Goal: Task Accomplishment & Management: Complete application form

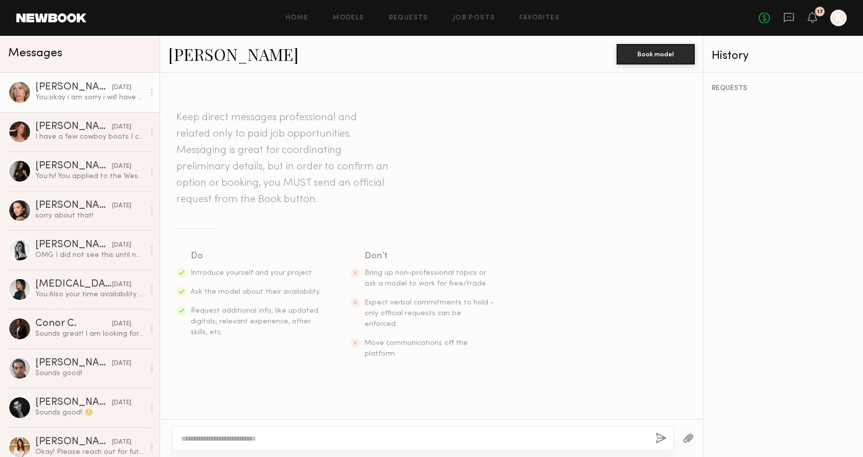
scroll to position [862, 0]
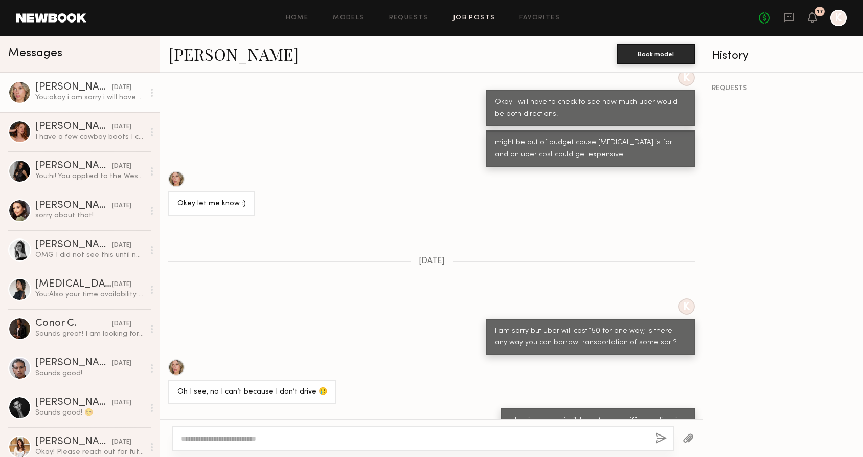
click at [470, 17] on link "Job Posts" at bounding box center [474, 18] width 42 height 7
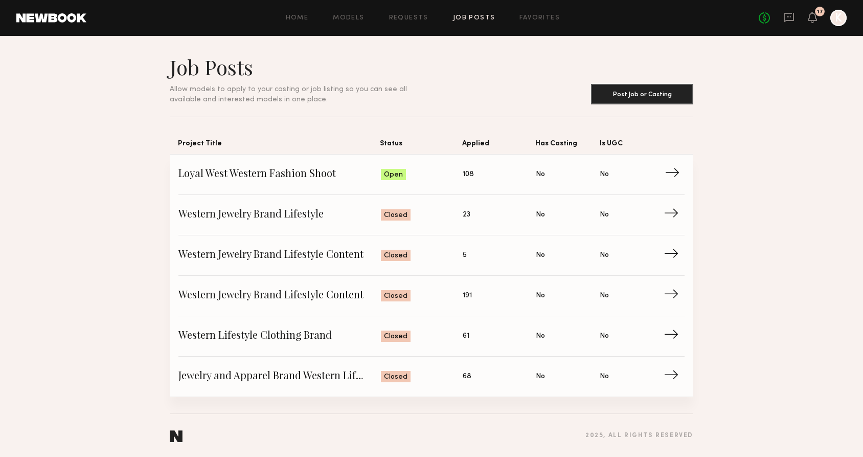
click at [280, 174] on span "Loyal West Western Fashion Shoot" at bounding box center [279, 174] width 202 height 15
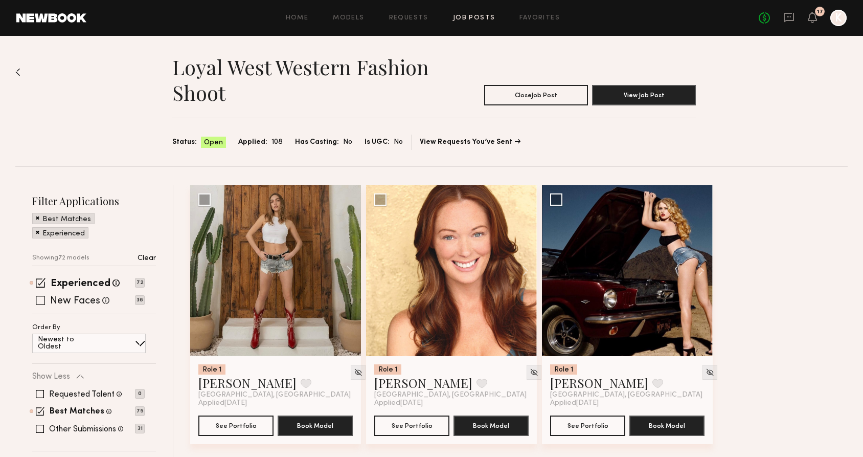
click at [42, 300] on span at bounding box center [40, 300] width 9 height 9
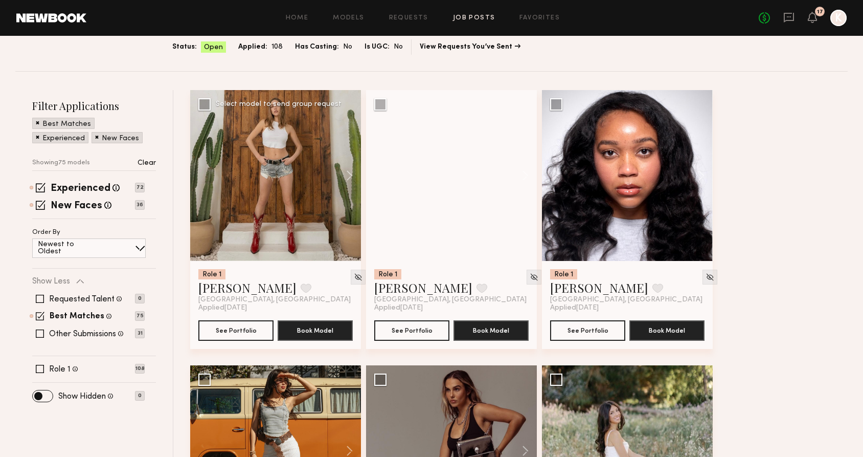
scroll to position [103, 0]
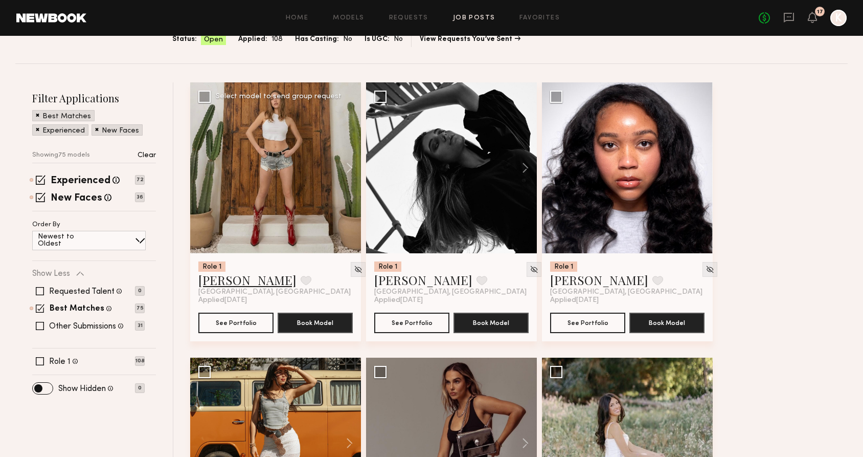
click at [228, 278] on link "Diana Z." at bounding box center [247, 279] width 98 height 16
click at [413, 279] on link "Isabella W." at bounding box center [423, 279] width 98 height 16
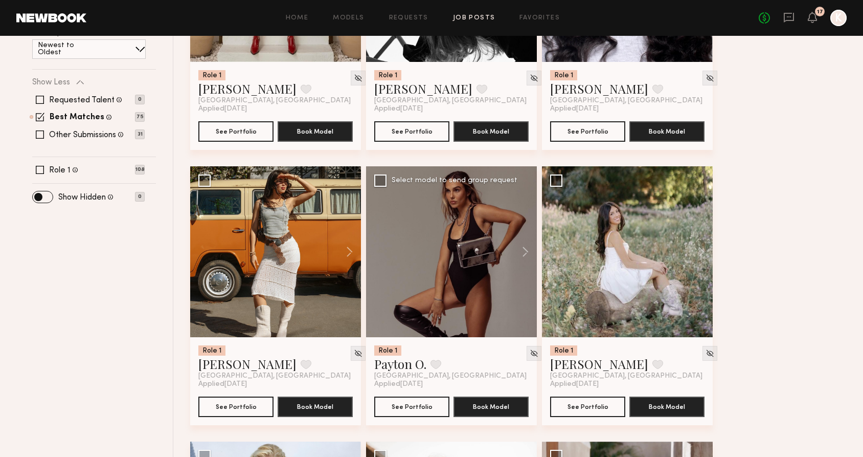
scroll to position [297, 0]
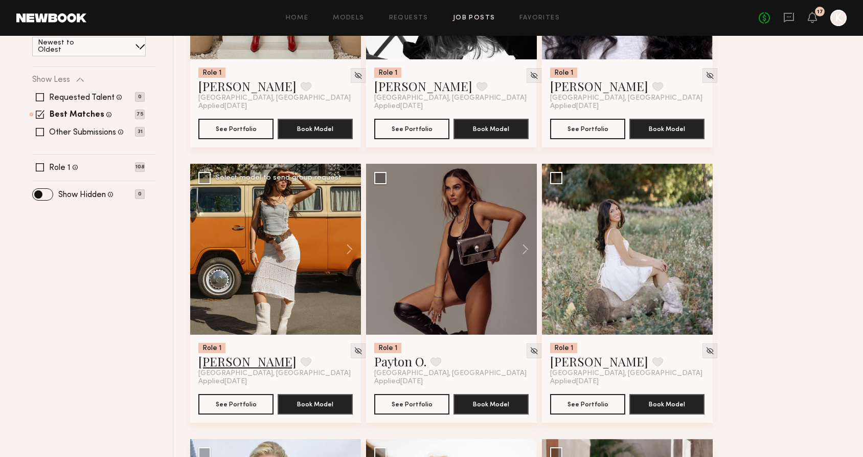
click at [223, 361] on link "Assiya M." at bounding box center [247, 361] width 98 height 16
click at [389, 361] on link "Payton O." at bounding box center [400, 361] width 52 height 16
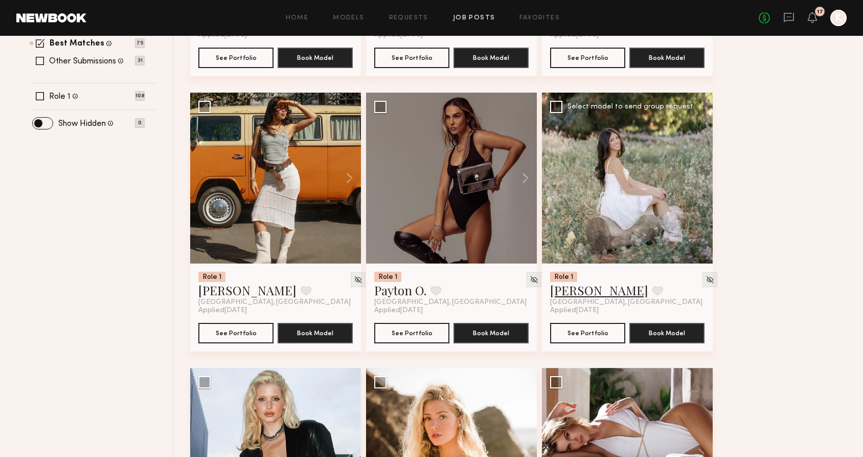
scroll to position [370, 0]
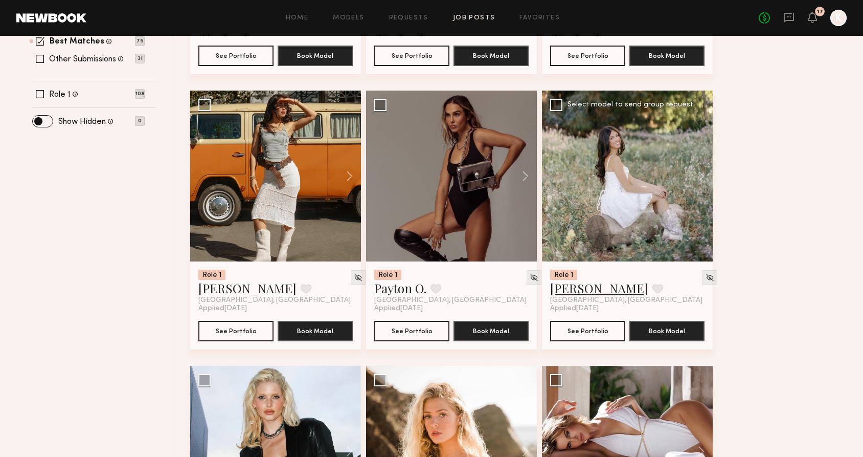
click at [571, 290] on link "Karyn T." at bounding box center [599, 288] width 98 height 16
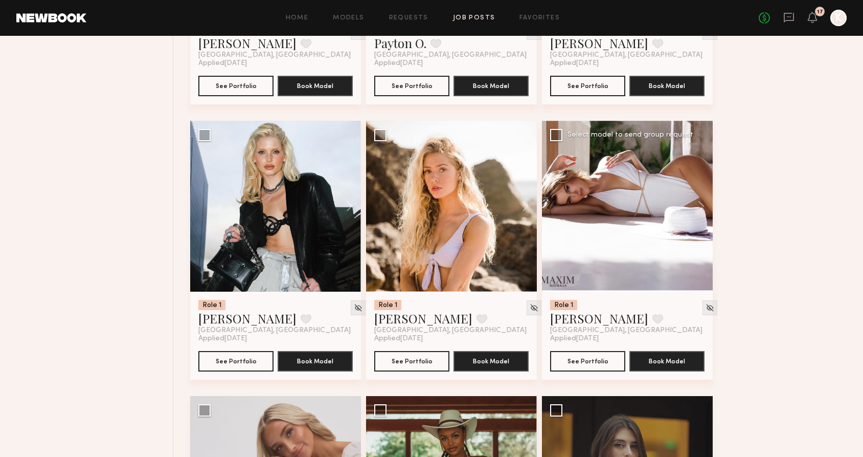
scroll to position [616, 0]
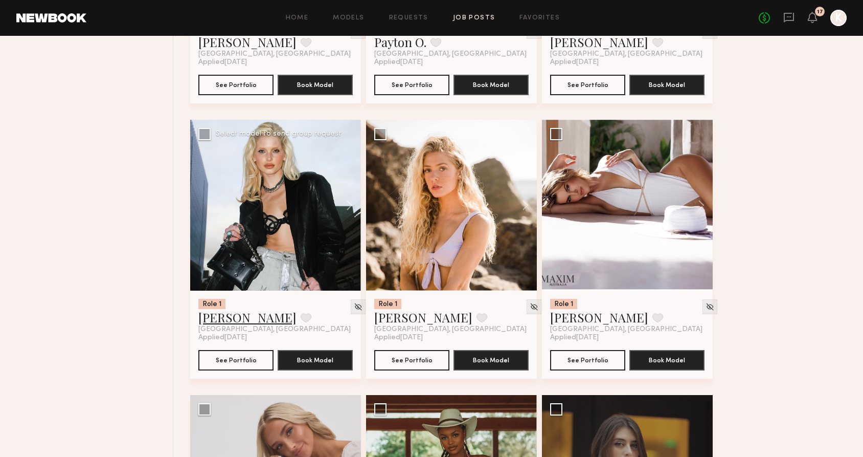
click at [221, 314] on link "Bianca A." at bounding box center [247, 317] width 98 height 16
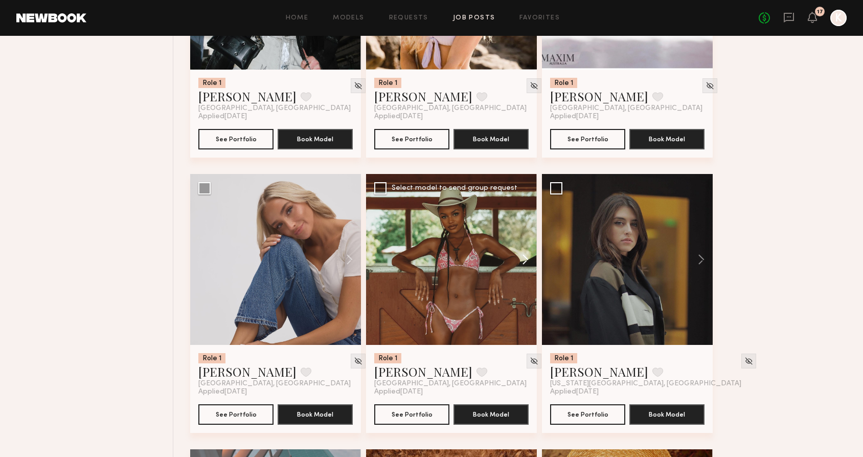
scroll to position [902, 0]
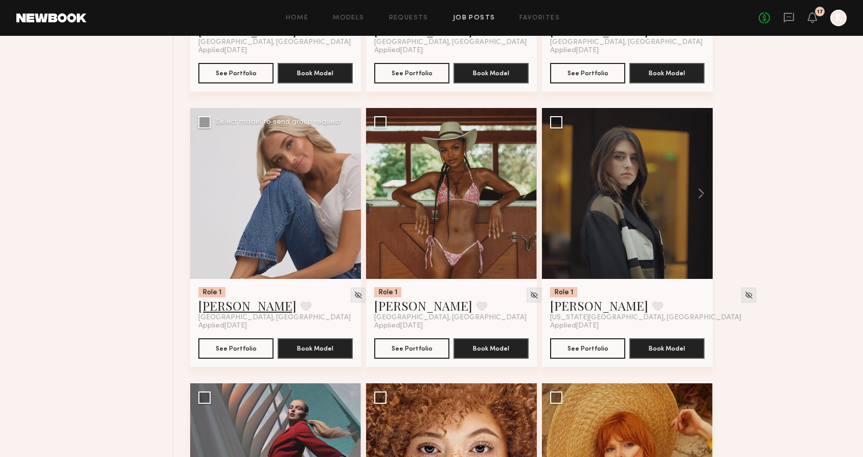
click at [226, 308] on link "Etianne J." at bounding box center [247, 305] width 98 height 16
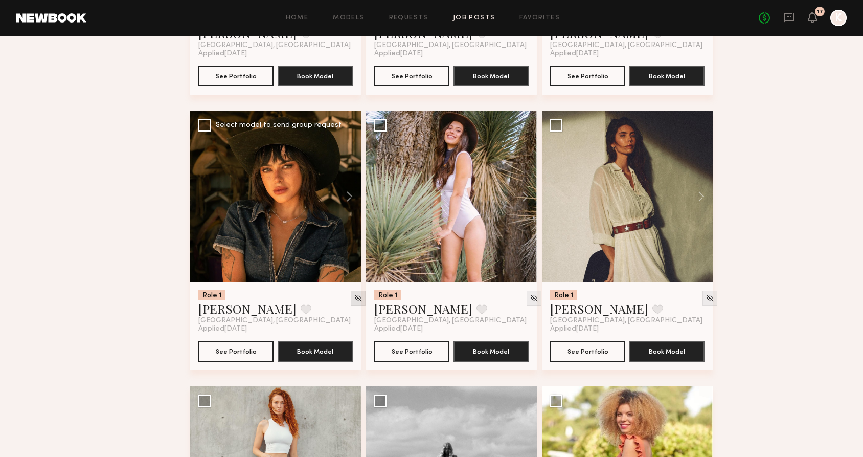
scroll to position [1454, 0]
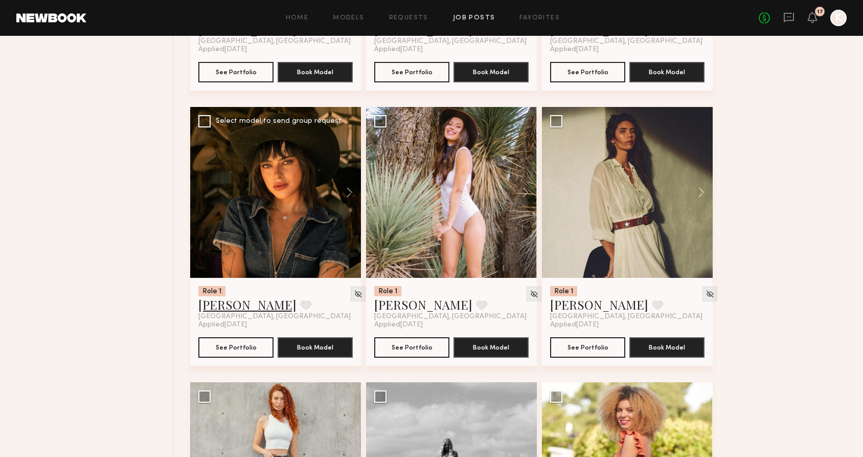
click at [239, 309] on link "Devanna T." at bounding box center [247, 304] width 98 height 16
click at [597, 306] on link "Domenique B." at bounding box center [599, 304] width 98 height 16
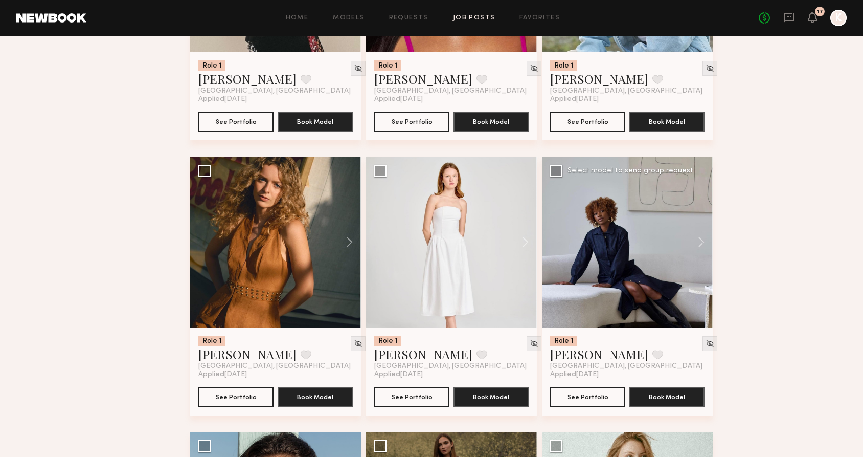
scroll to position [2274, 0]
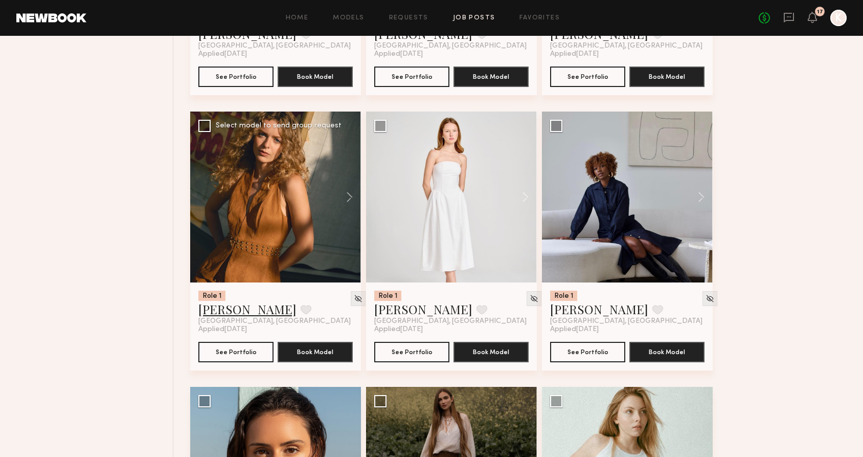
click at [231, 314] on link "Megan V." at bounding box center [247, 309] width 98 height 16
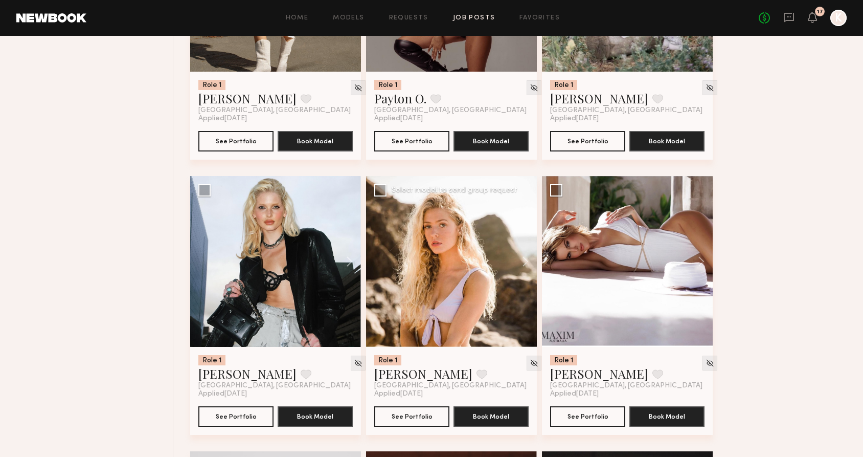
scroll to position [606, 0]
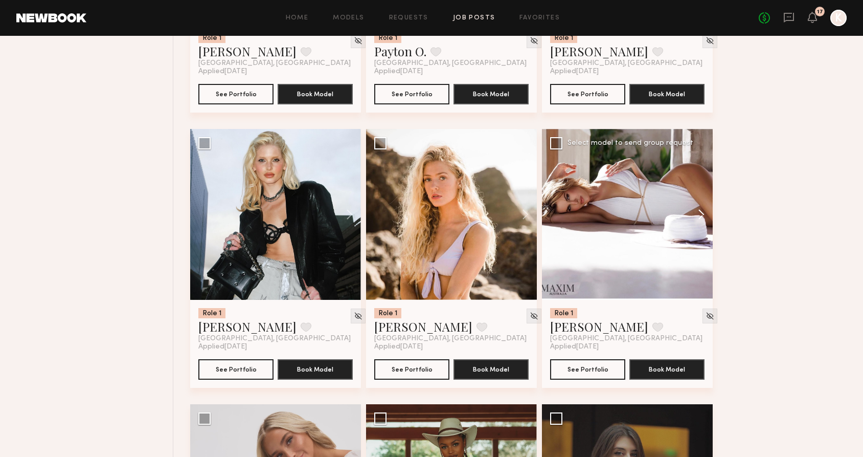
click at [698, 217] on button at bounding box center [696, 214] width 33 height 171
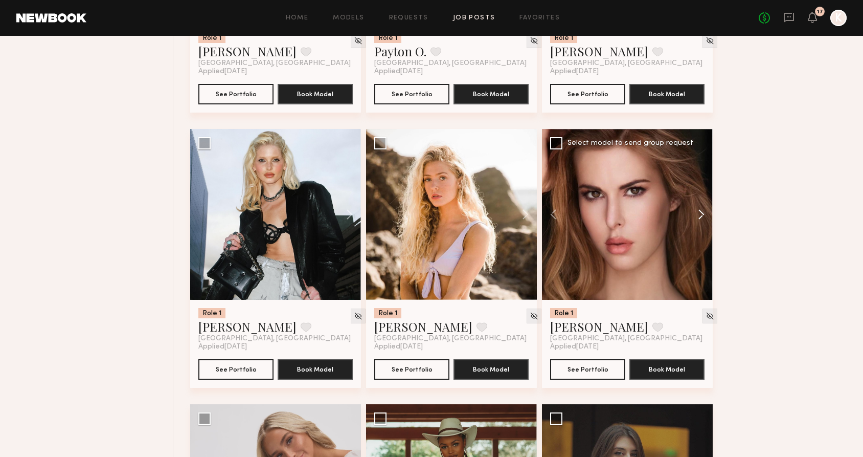
click at [698, 217] on button at bounding box center [696, 214] width 33 height 171
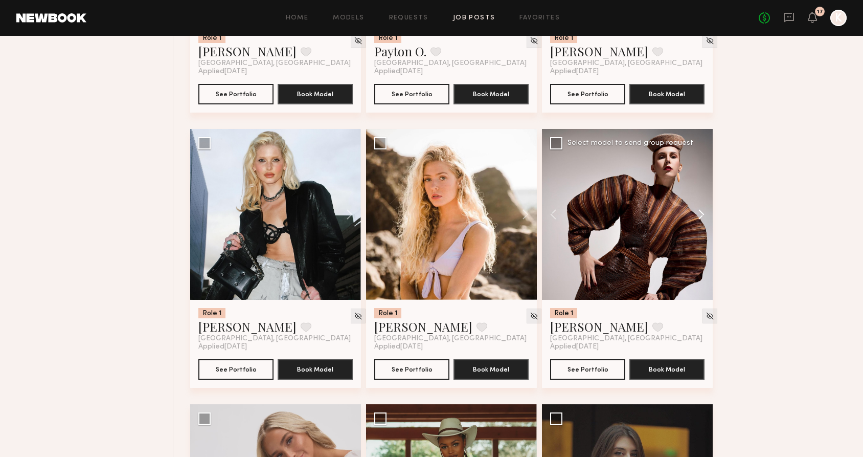
click at [698, 217] on button at bounding box center [696, 214] width 33 height 171
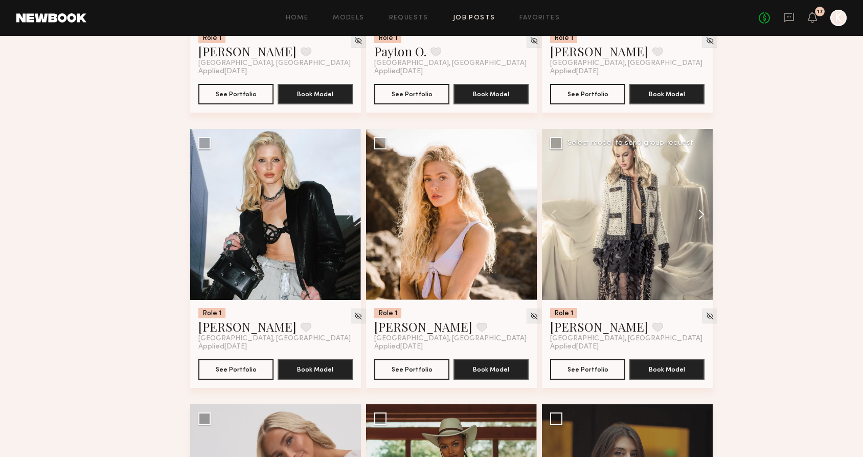
click at [698, 217] on button at bounding box center [696, 214] width 33 height 171
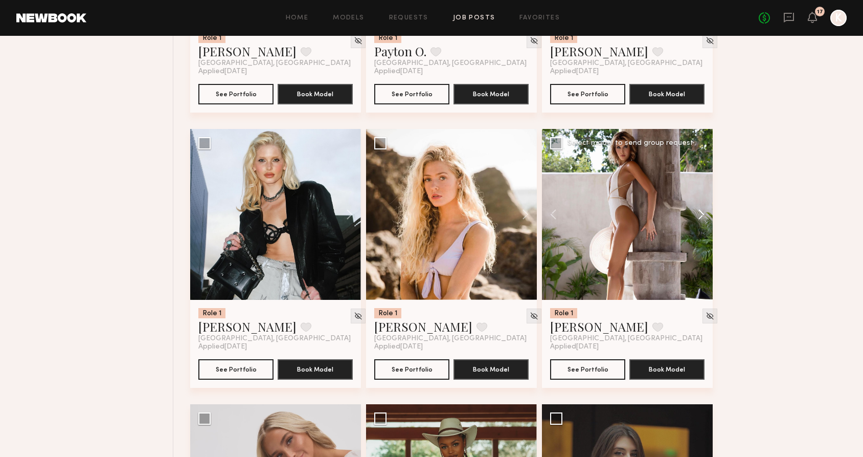
click at [698, 217] on button at bounding box center [696, 214] width 33 height 171
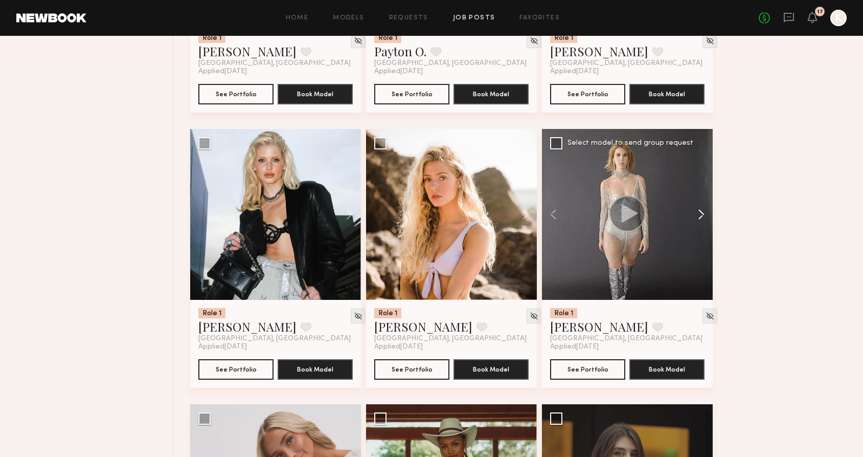
click at [698, 217] on button at bounding box center [696, 214] width 33 height 171
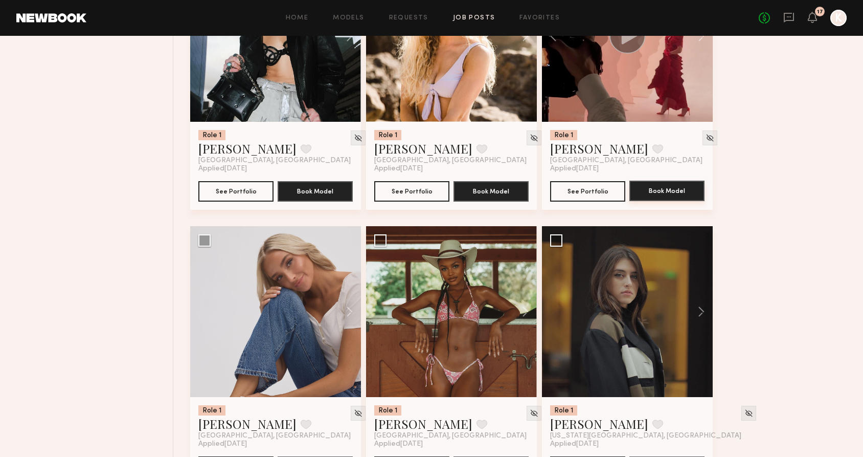
scroll to position [793, 0]
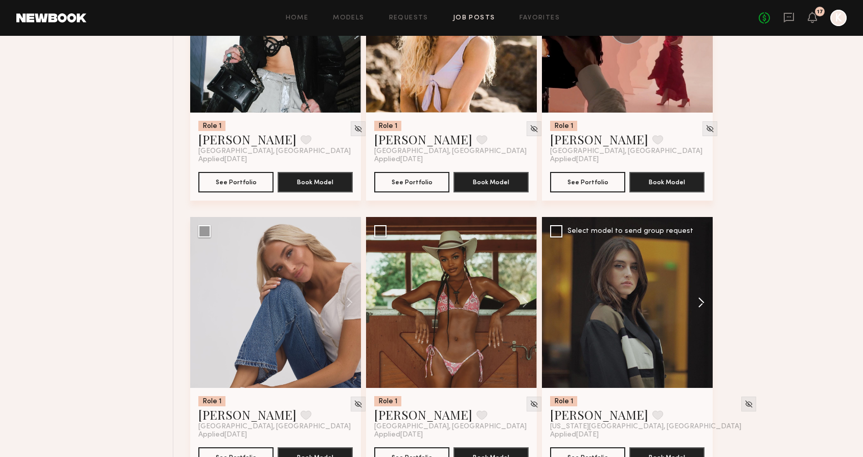
click at [701, 300] on button at bounding box center [696, 302] width 33 height 171
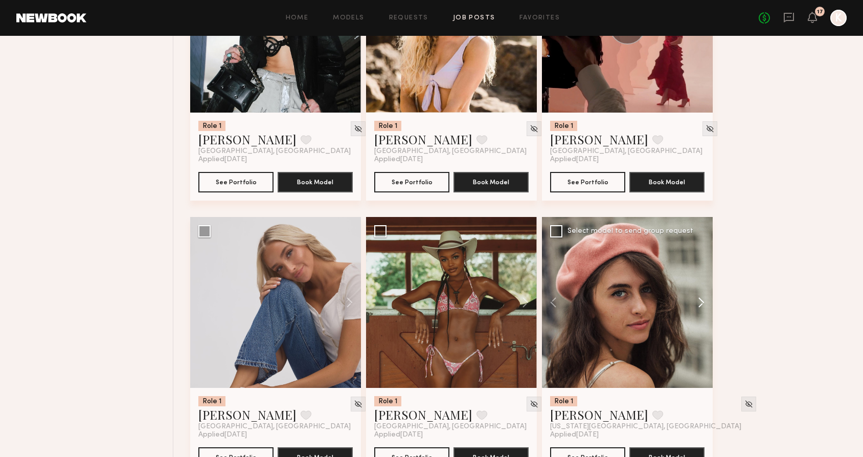
click at [701, 300] on button at bounding box center [696, 302] width 33 height 171
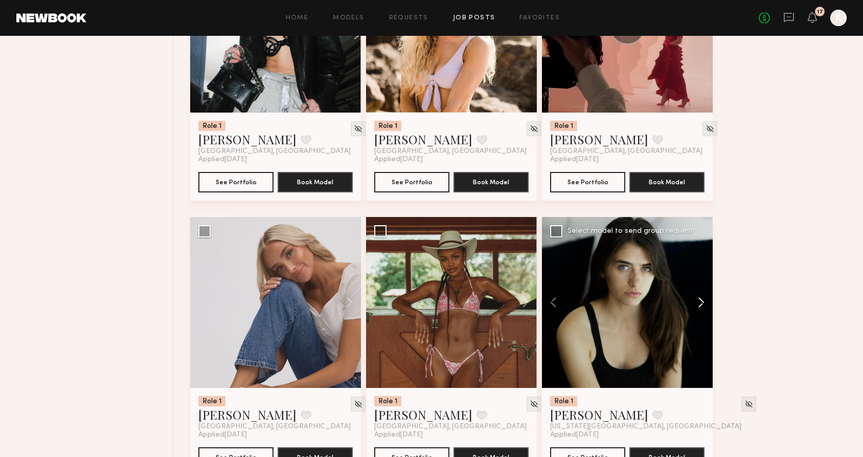
click at [701, 300] on button at bounding box center [696, 302] width 33 height 171
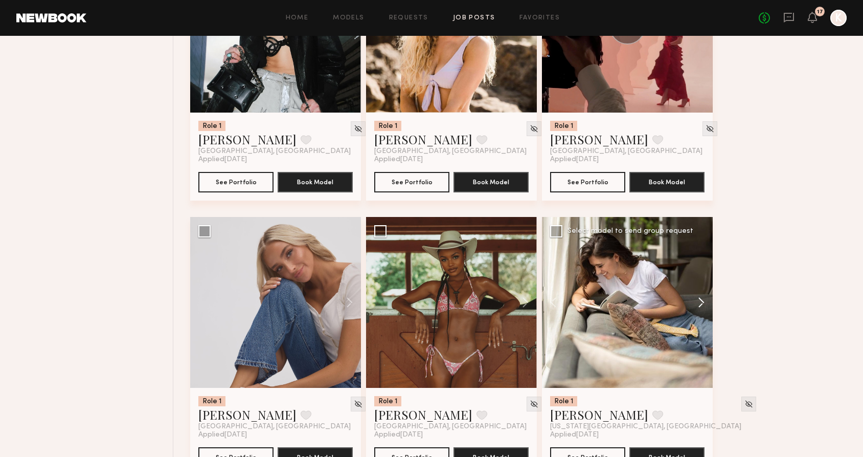
click at [701, 300] on button at bounding box center [696, 302] width 33 height 171
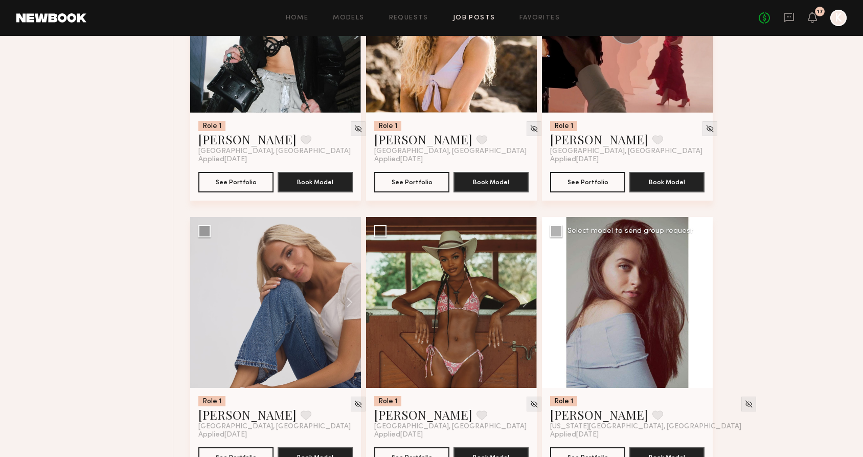
click at [701, 300] on div at bounding box center [627, 302] width 171 height 171
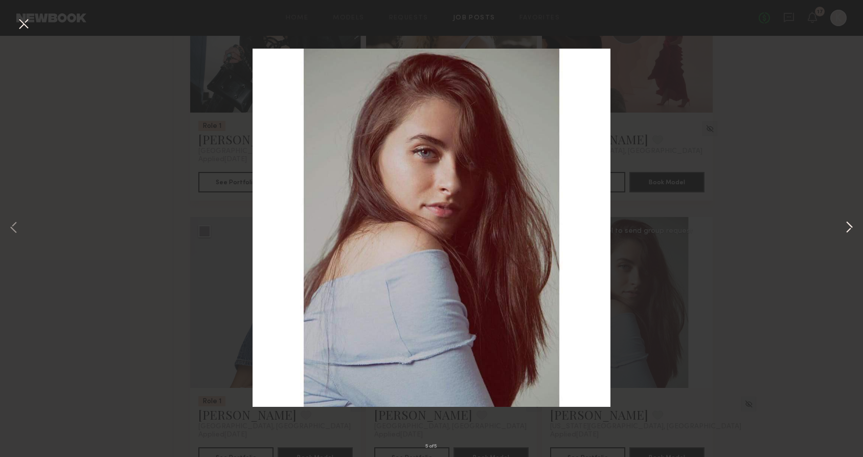
click at [848, 222] on button at bounding box center [849, 228] width 12 height 365
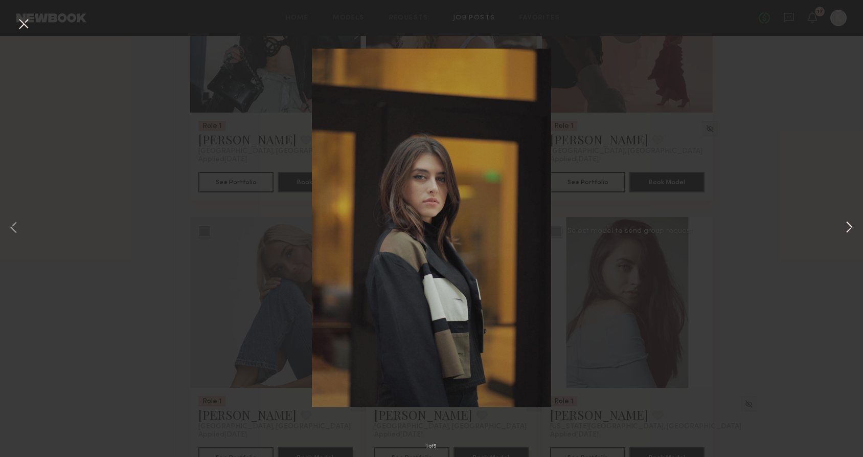
click at [845, 223] on button at bounding box center [849, 228] width 12 height 365
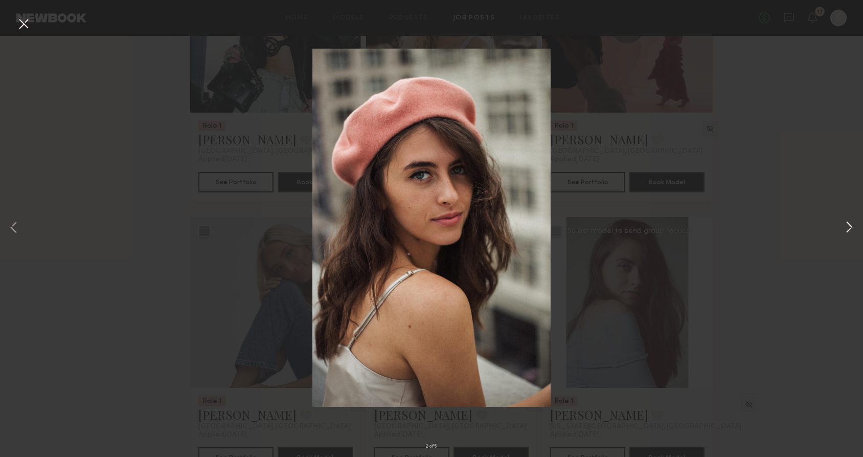
click at [844, 225] on button at bounding box center [849, 228] width 12 height 365
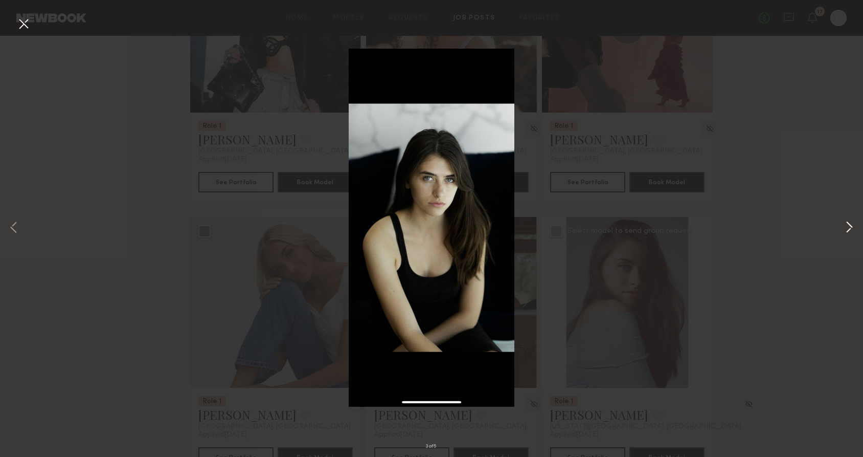
click at [844, 225] on button at bounding box center [849, 228] width 12 height 365
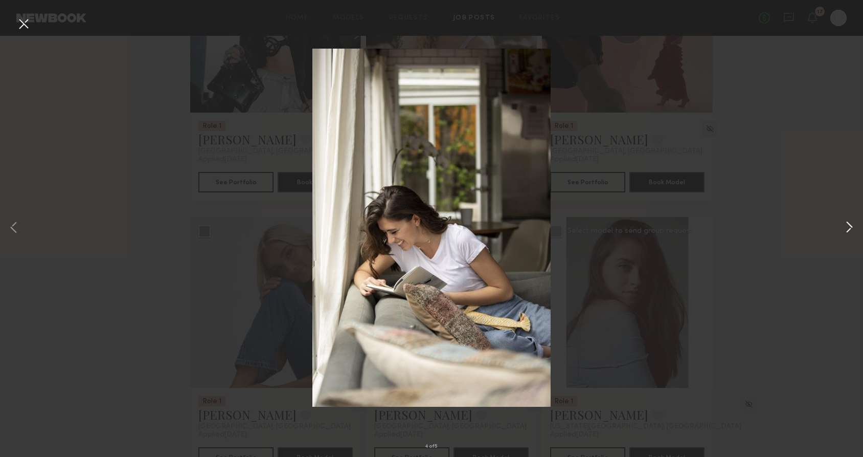
click at [844, 225] on button at bounding box center [849, 228] width 12 height 365
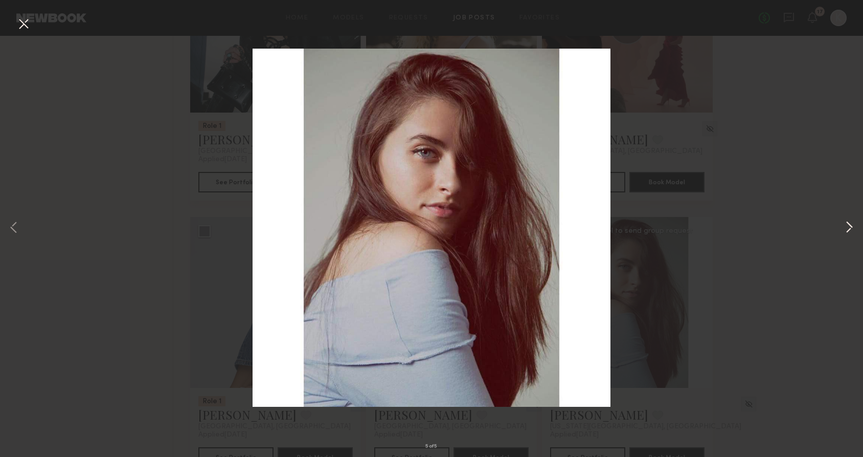
click at [844, 225] on button at bounding box center [849, 228] width 12 height 365
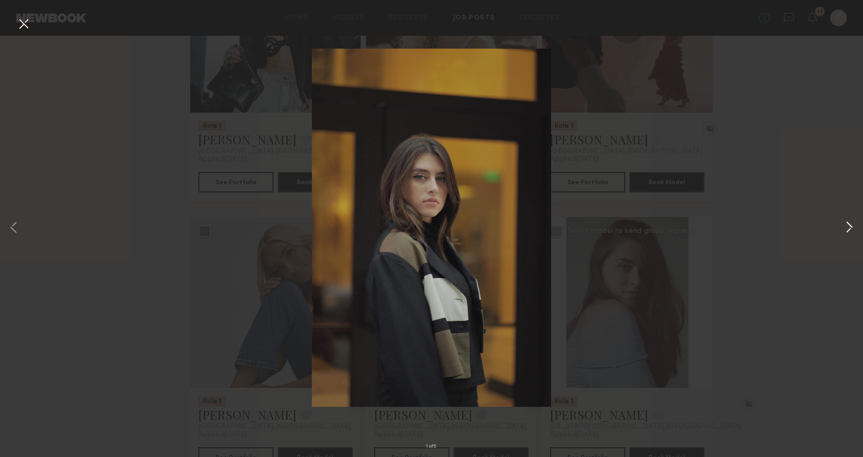
click at [844, 225] on button at bounding box center [849, 228] width 12 height 365
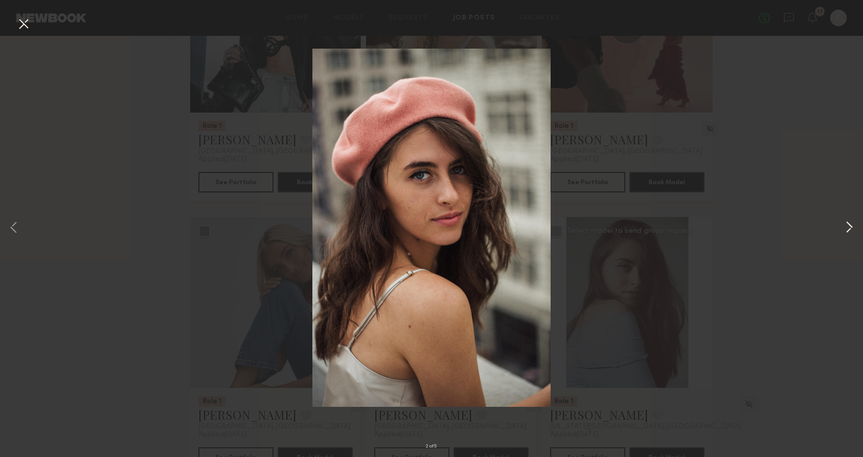
click at [844, 225] on button at bounding box center [849, 228] width 12 height 365
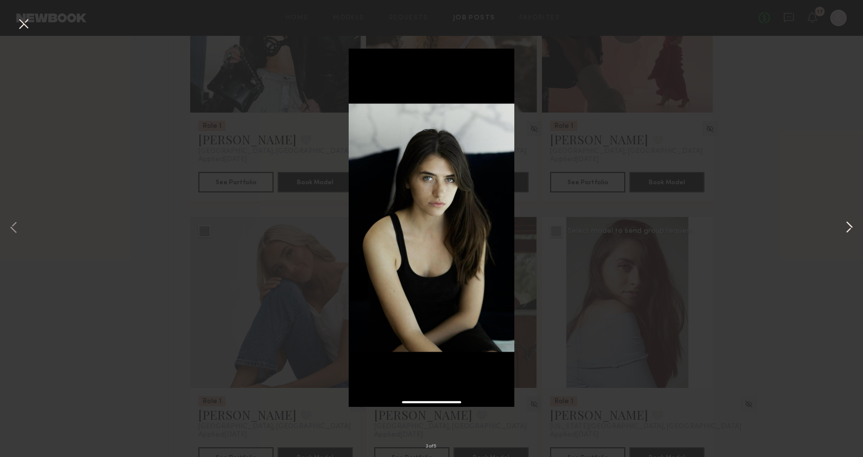
click at [844, 225] on button at bounding box center [849, 228] width 12 height 365
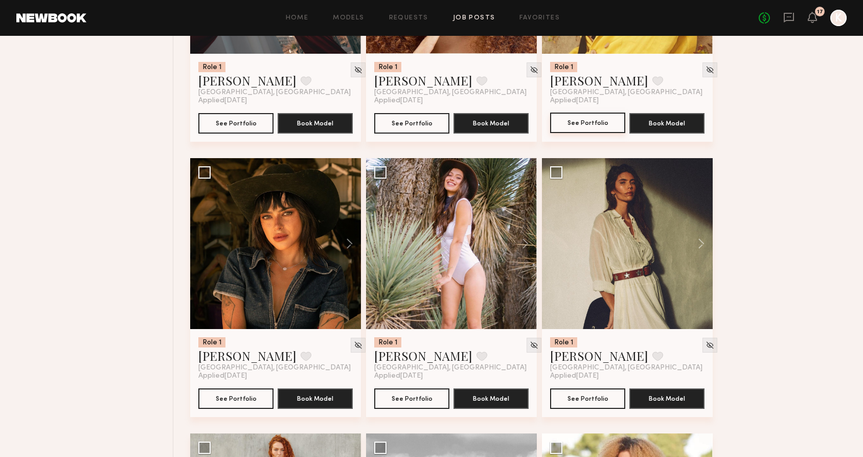
scroll to position [1404, 0]
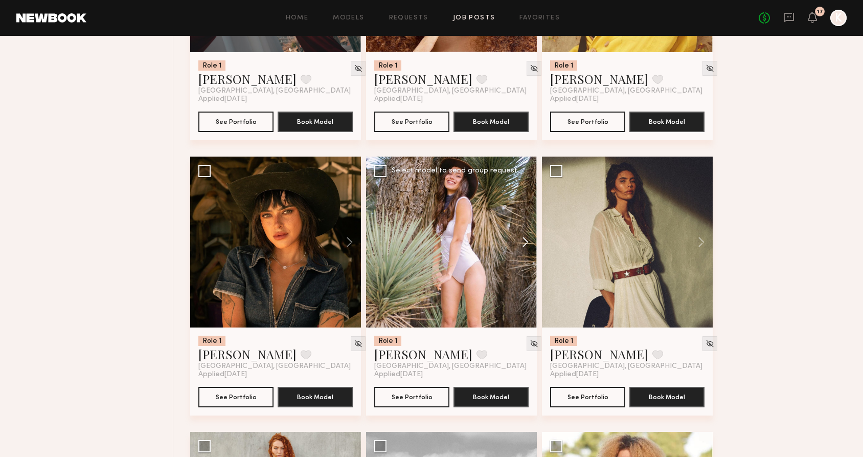
click at [523, 241] on button at bounding box center [520, 241] width 33 height 171
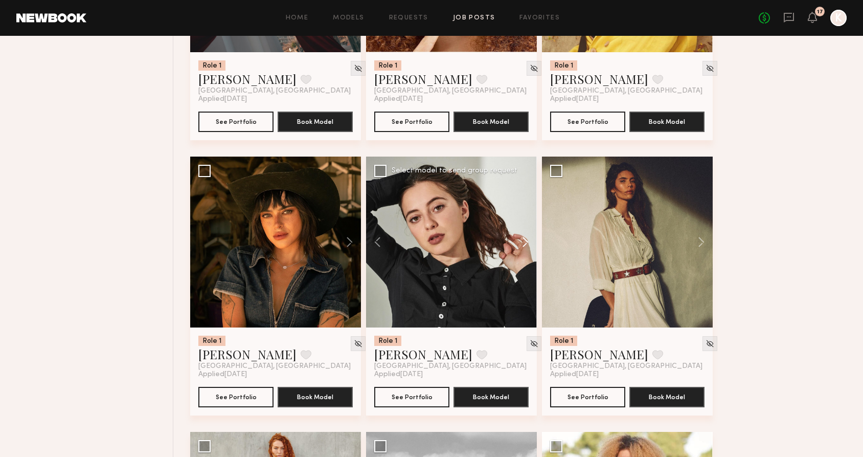
click at [523, 241] on button at bounding box center [520, 241] width 33 height 171
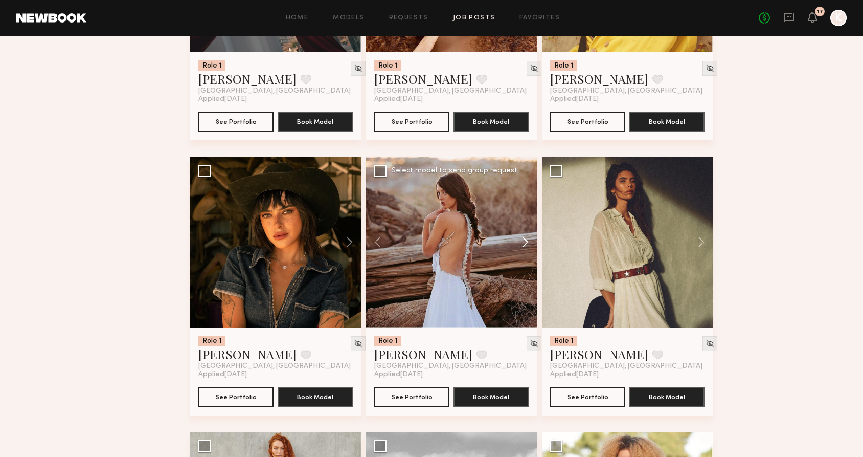
click at [523, 241] on button at bounding box center [520, 241] width 33 height 171
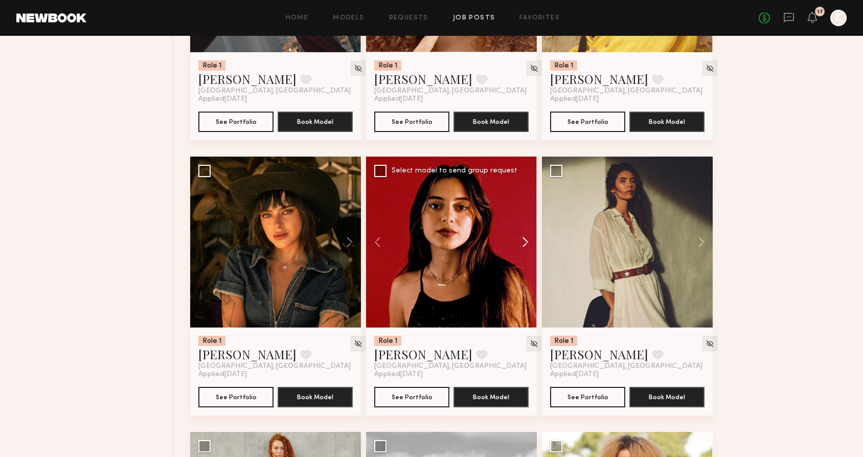
click at [523, 241] on button at bounding box center [520, 241] width 33 height 171
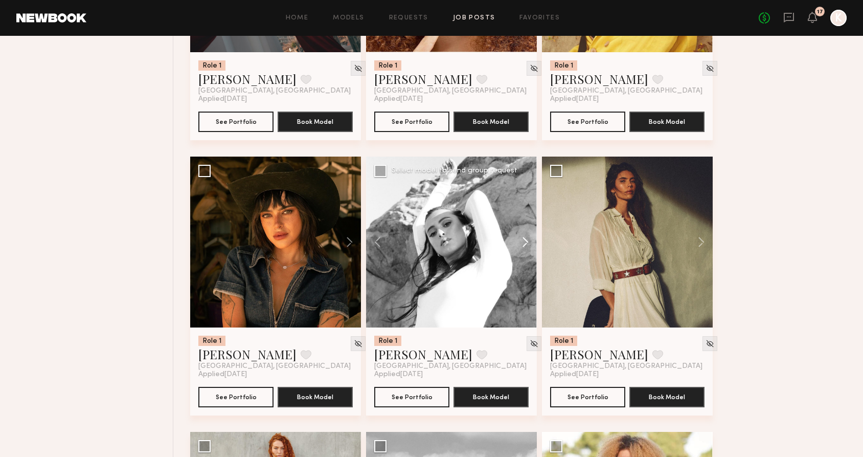
click at [523, 241] on button at bounding box center [520, 241] width 33 height 171
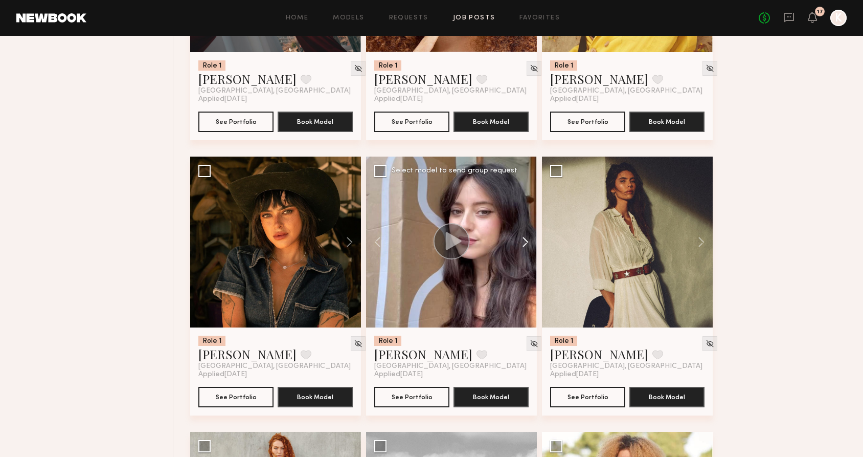
click at [523, 241] on button at bounding box center [520, 241] width 33 height 171
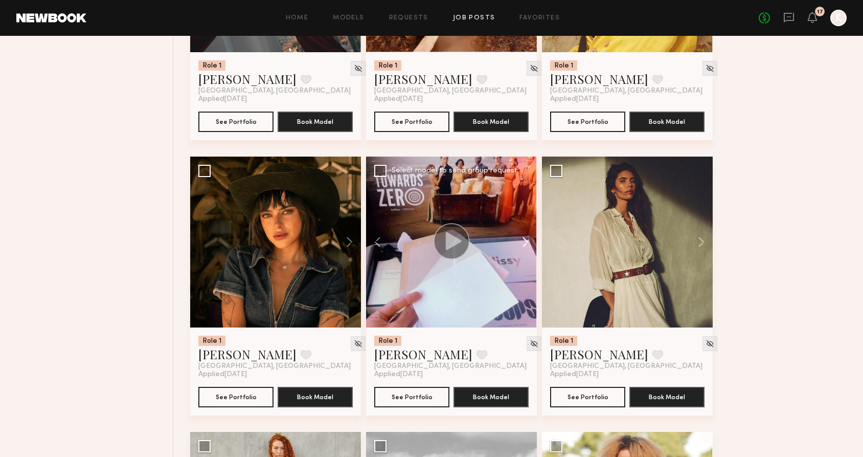
click at [523, 241] on button at bounding box center [520, 241] width 33 height 171
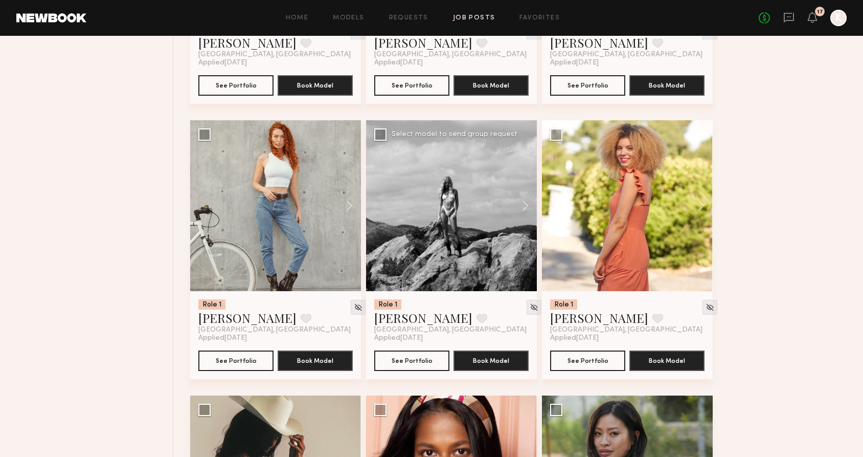
scroll to position [1719, 0]
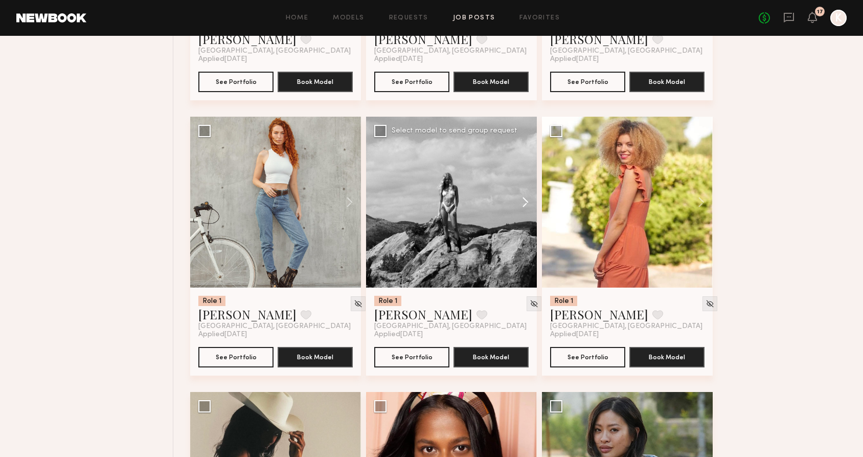
click at [520, 200] on button at bounding box center [520, 202] width 33 height 171
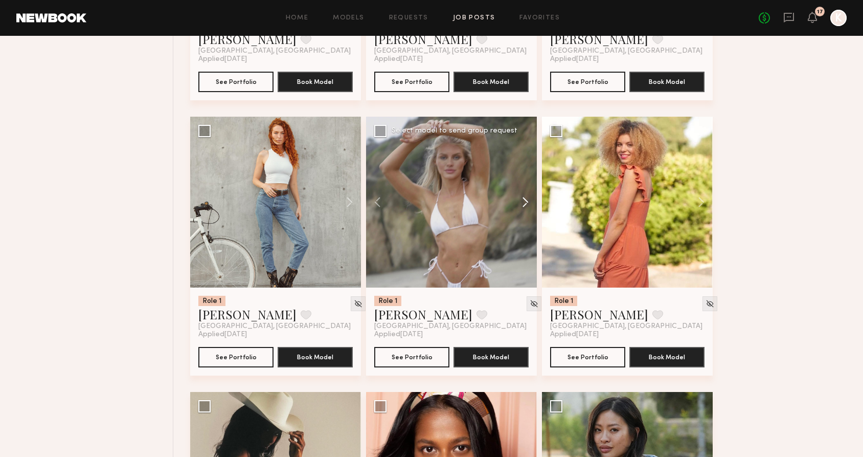
click at [520, 200] on button at bounding box center [520, 202] width 33 height 171
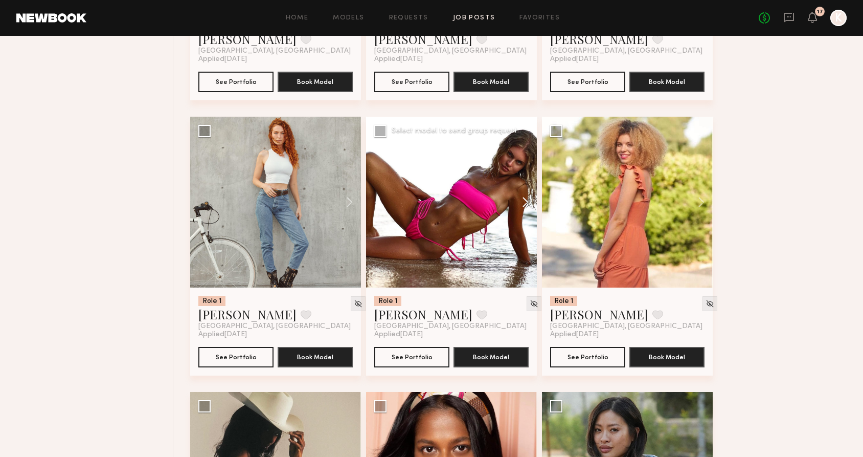
click at [520, 200] on button at bounding box center [520, 202] width 33 height 171
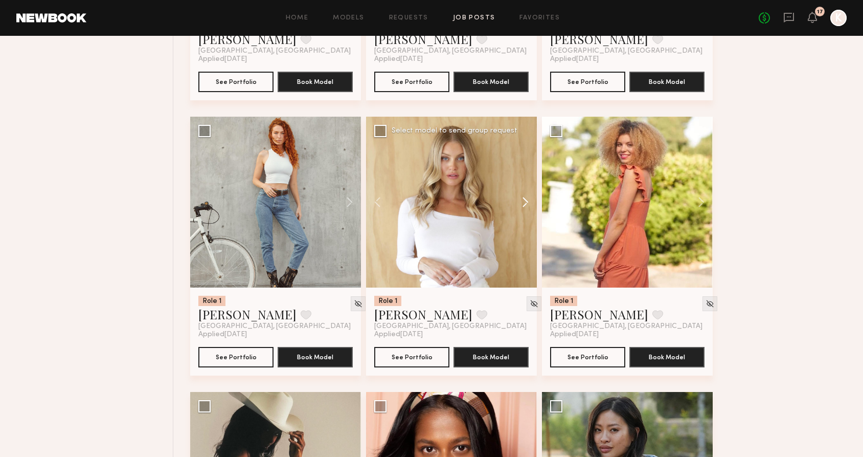
click at [520, 200] on button at bounding box center [520, 202] width 33 height 171
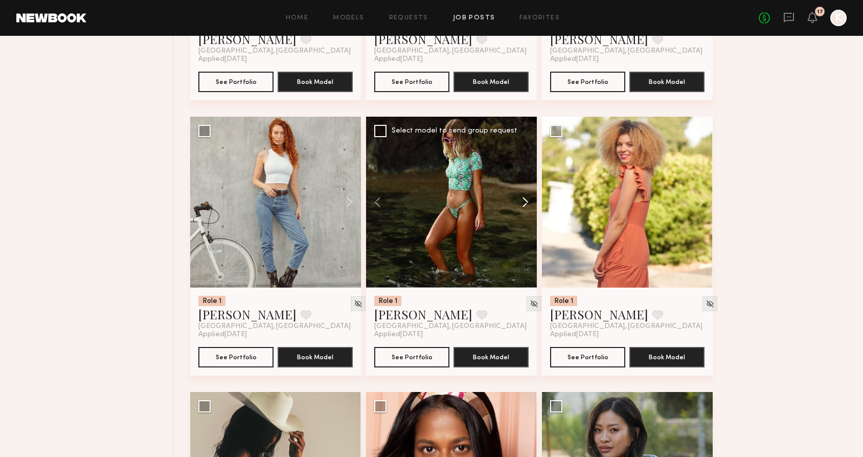
click at [520, 200] on button at bounding box center [520, 202] width 33 height 171
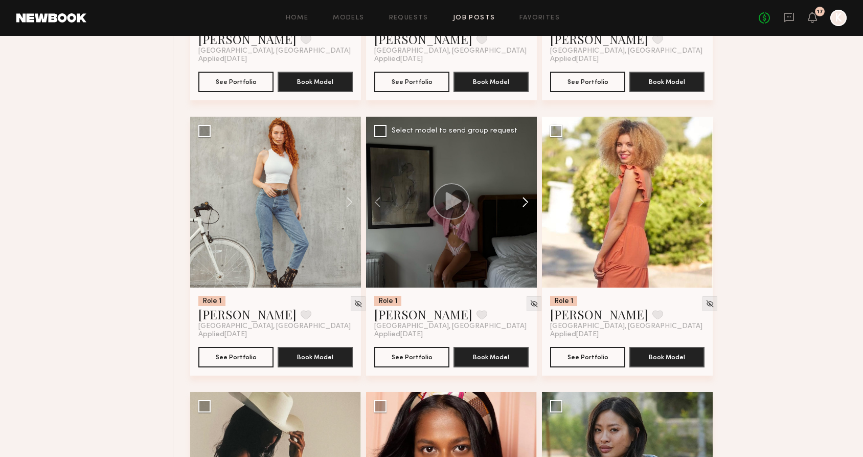
click at [520, 200] on button at bounding box center [520, 202] width 33 height 171
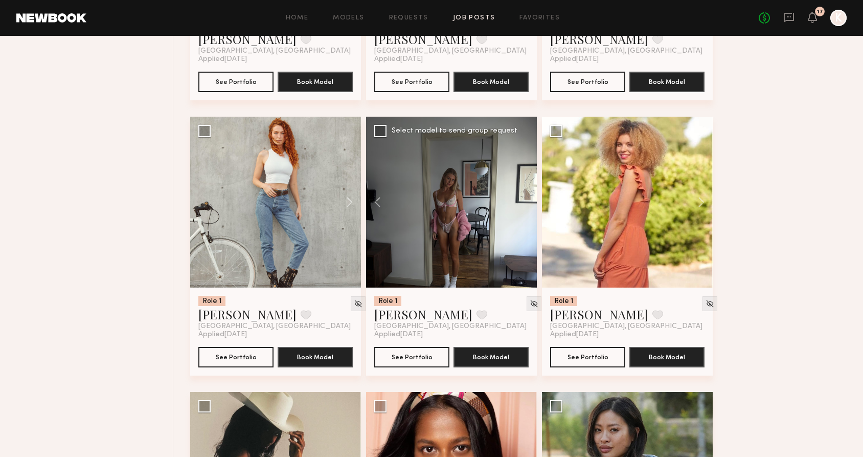
click at [520, 200] on div at bounding box center [451, 202] width 171 height 171
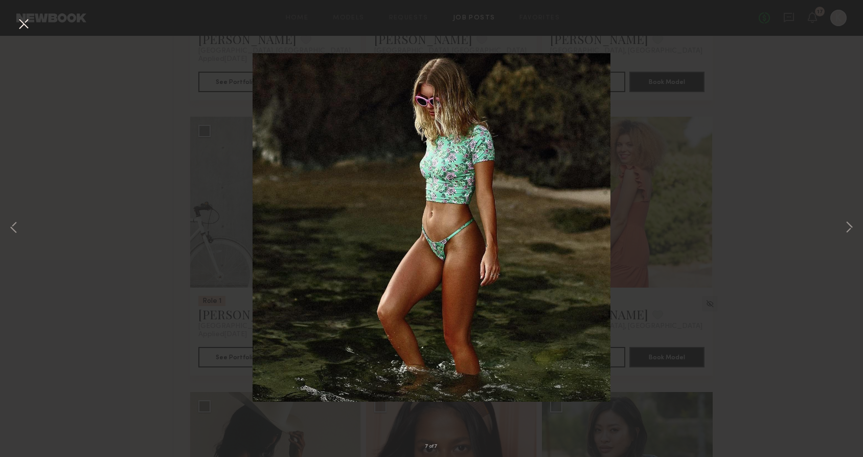
click at [748, 266] on div "7 of 7" at bounding box center [431, 228] width 863 height 457
click at [21, 19] on button at bounding box center [23, 24] width 16 height 18
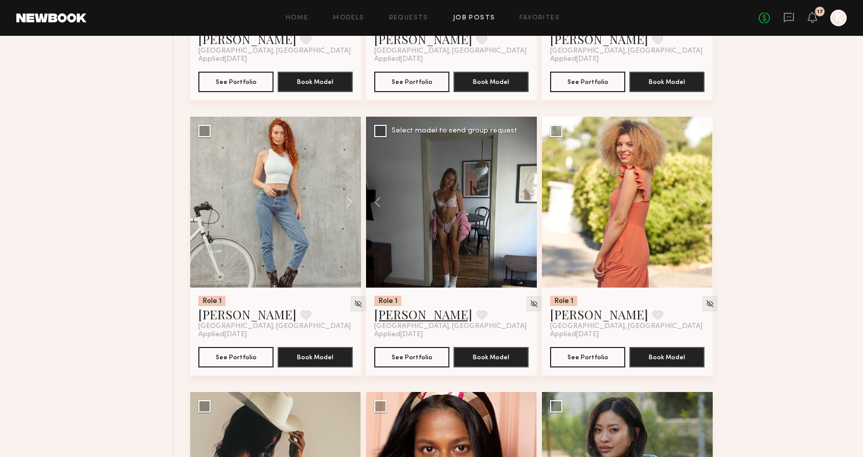
click at [407, 317] on link "Shannon U." at bounding box center [423, 314] width 98 height 16
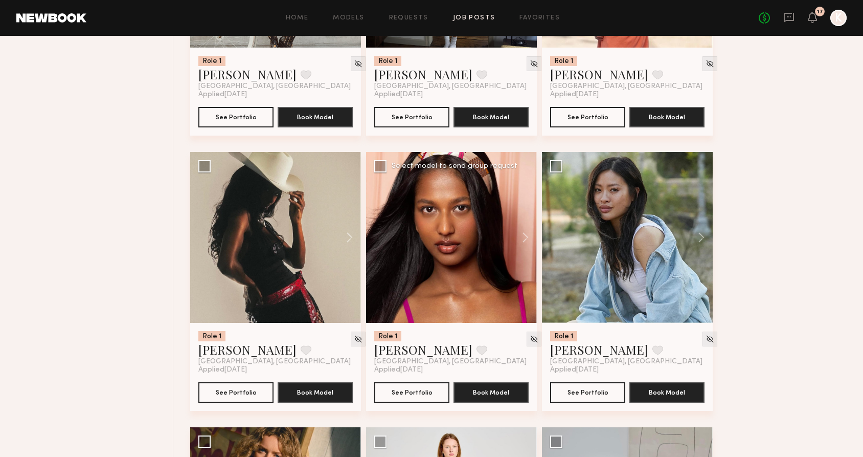
scroll to position [1974, 0]
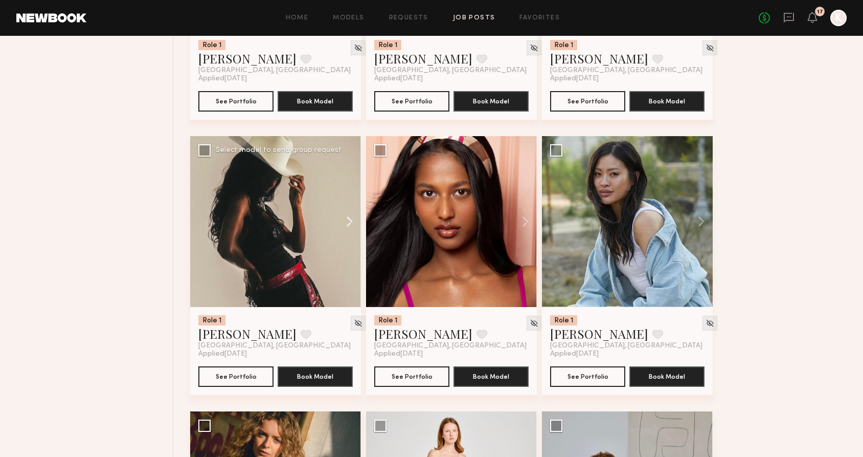
click at [349, 218] on button at bounding box center [344, 221] width 33 height 171
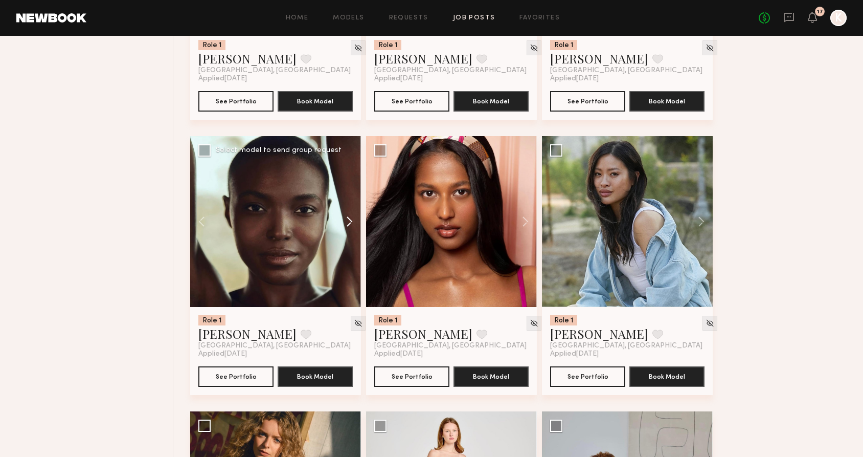
click at [349, 218] on button at bounding box center [344, 221] width 33 height 171
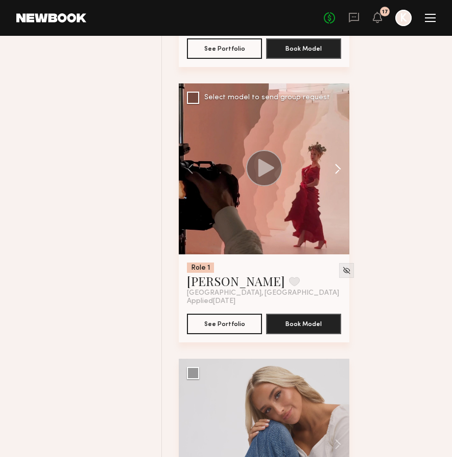
scroll to position [2304, 0]
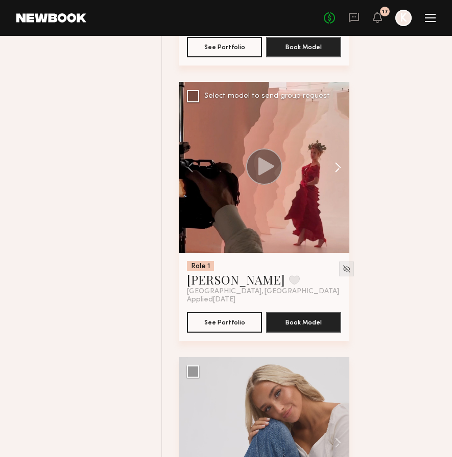
click at [336, 168] on button at bounding box center [333, 167] width 33 height 171
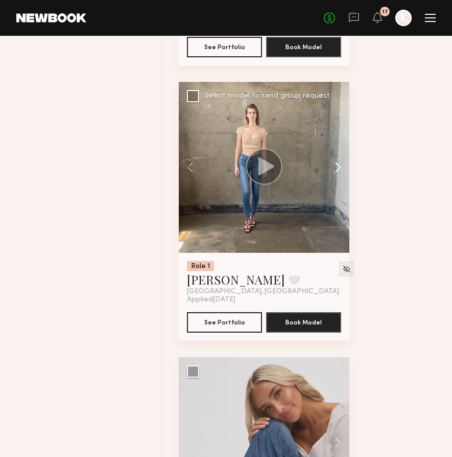
click at [336, 168] on button at bounding box center [333, 167] width 33 height 171
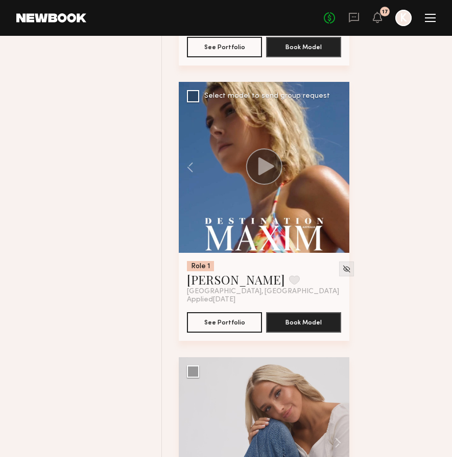
click at [336, 168] on div at bounding box center [264, 167] width 171 height 171
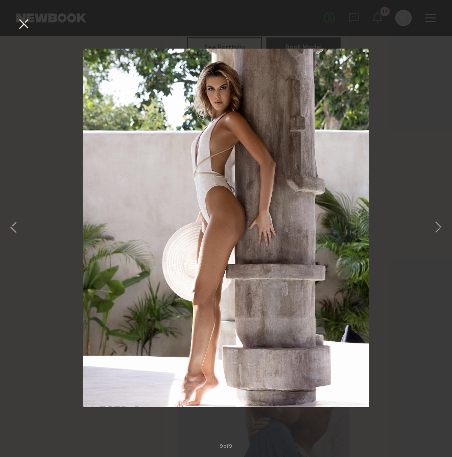
click at [415, 247] on div "9 of 9" at bounding box center [226, 228] width 452 height 457
click at [28, 29] on button at bounding box center [23, 24] width 16 height 18
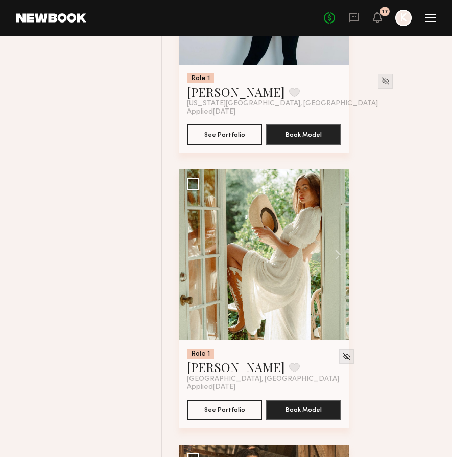
scroll to position [12944, 0]
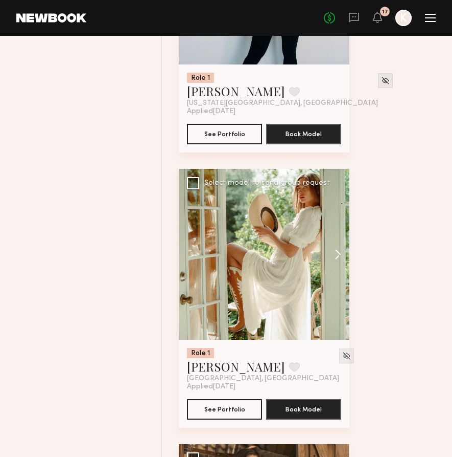
click at [339, 267] on button at bounding box center [333, 254] width 33 height 171
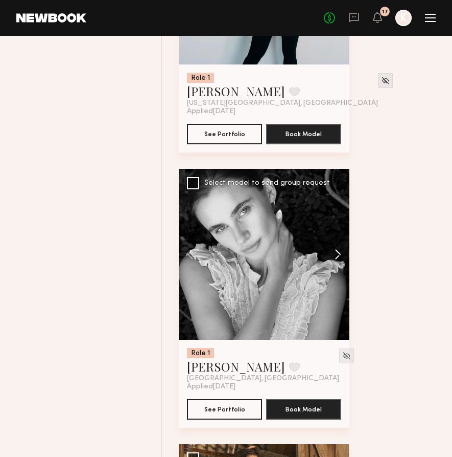
click at [339, 267] on button at bounding box center [333, 254] width 33 height 171
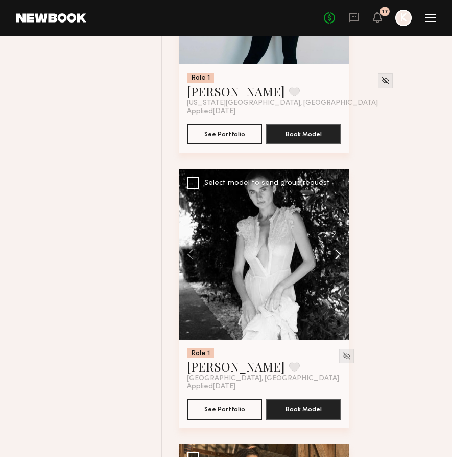
click at [339, 267] on button at bounding box center [333, 254] width 33 height 171
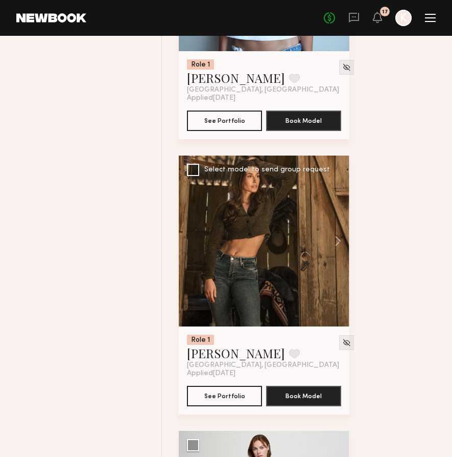
scroll to position [13244, 0]
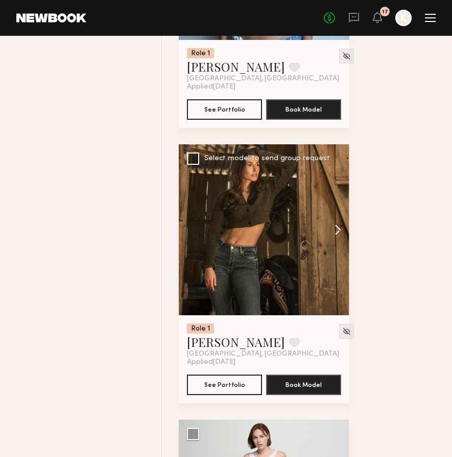
click at [340, 241] on button at bounding box center [333, 229] width 33 height 171
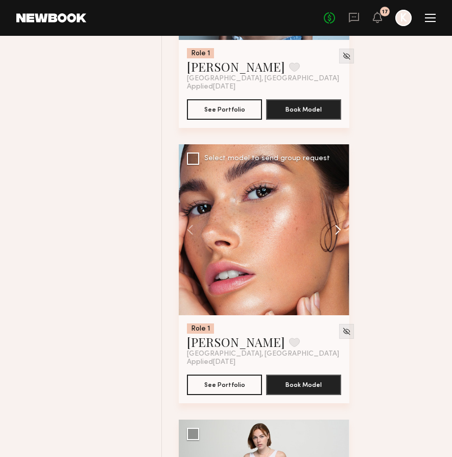
click at [340, 241] on button at bounding box center [333, 229] width 33 height 171
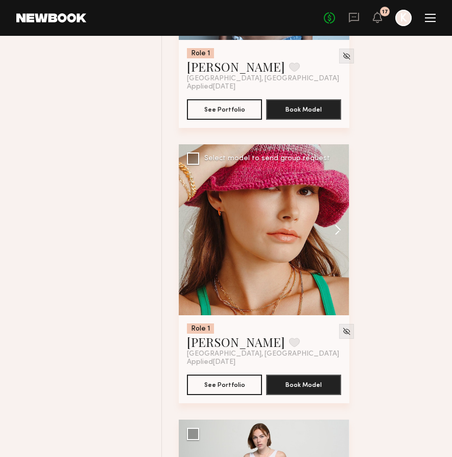
click at [340, 241] on button at bounding box center [333, 229] width 33 height 171
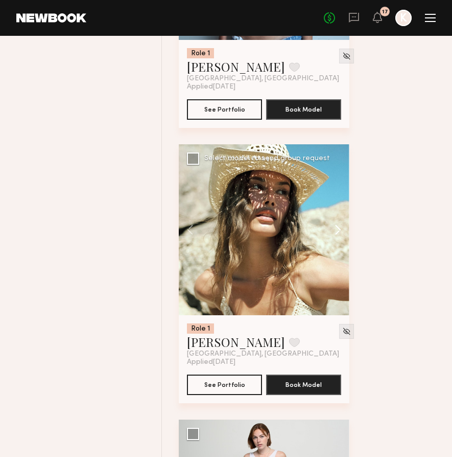
click at [340, 241] on button at bounding box center [333, 229] width 33 height 171
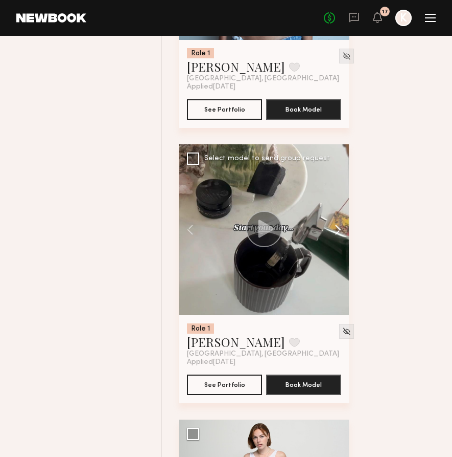
click at [340, 241] on button at bounding box center [333, 229] width 33 height 171
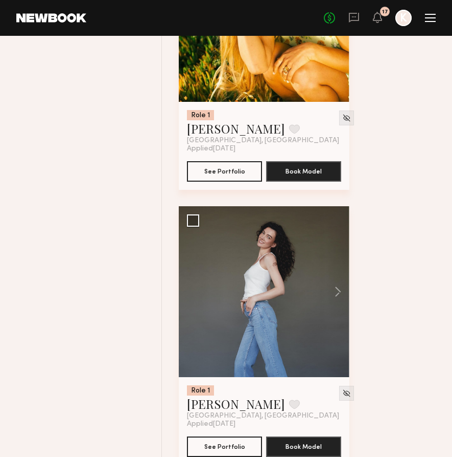
scroll to position [16767, 0]
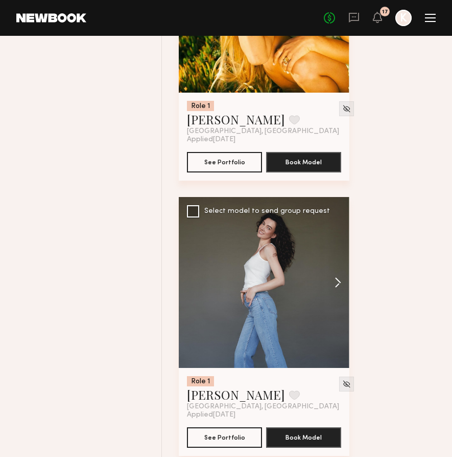
click at [336, 292] on button at bounding box center [333, 282] width 33 height 171
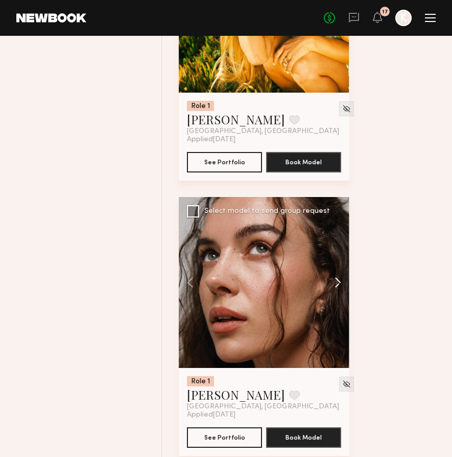
click at [336, 292] on button at bounding box center [333, 282] width 33 height 171
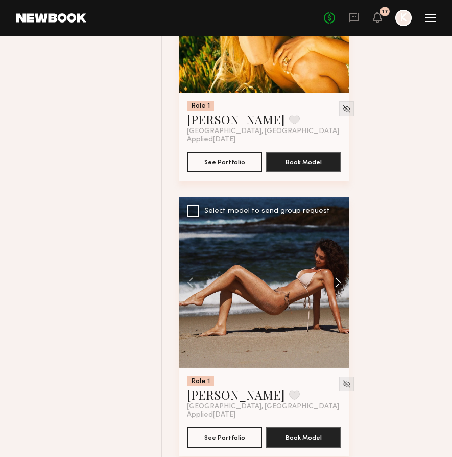
click at [334, 296] on button at bounding box center [333, 282] width 33 height 171
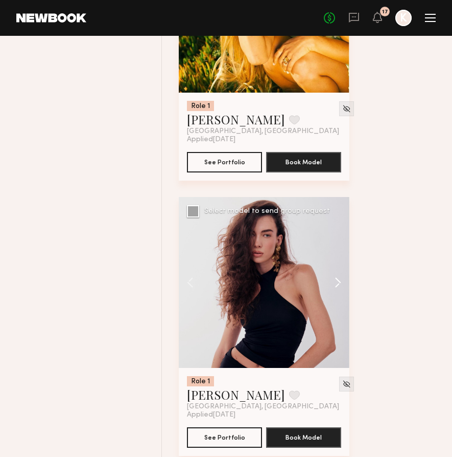
click at [334, 296] on button at bounding box center [333, 282] width 33 height 171
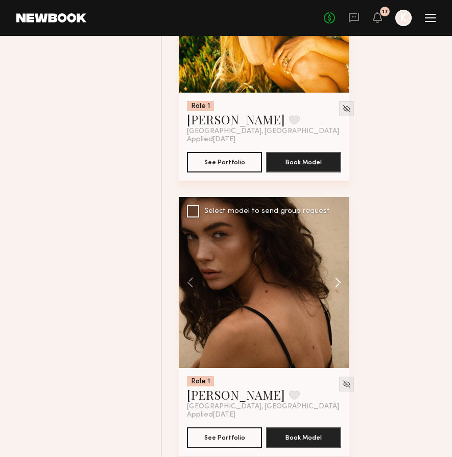
click at [334, 296] on button at bounding box center [333, 282] width 33 height 171
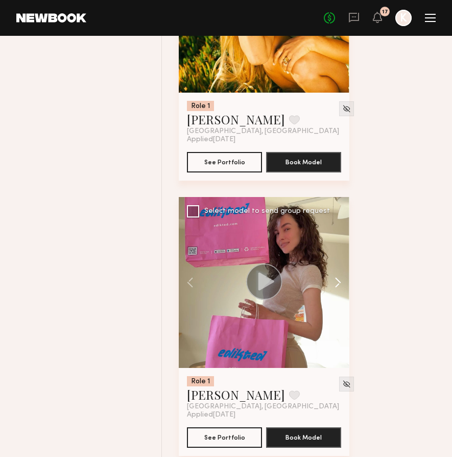
click at [334, 296] on button at bounding box center [333, 282] width 33 height 171
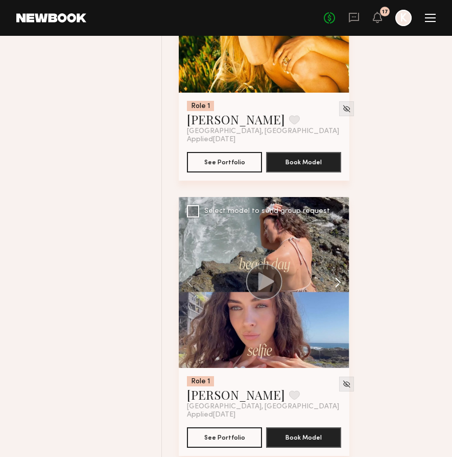
click at [334, 296] on button at bounding box center [333, 282] width 33 height 171
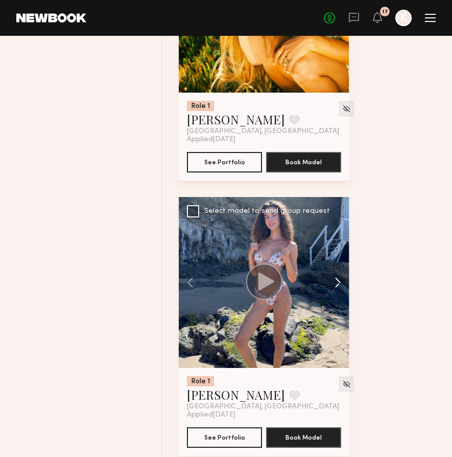
click at [334, 296] on button at bounding box center [333, 282] width 33 height 171
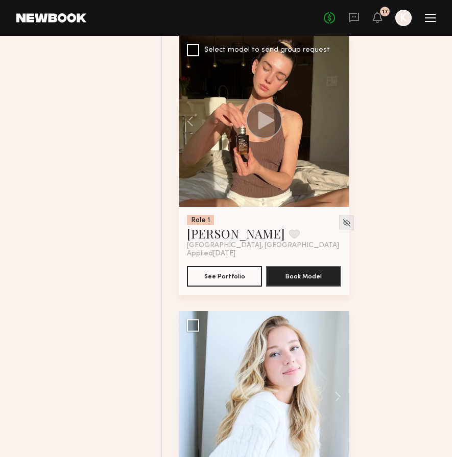
scroll to position [16942, 0]
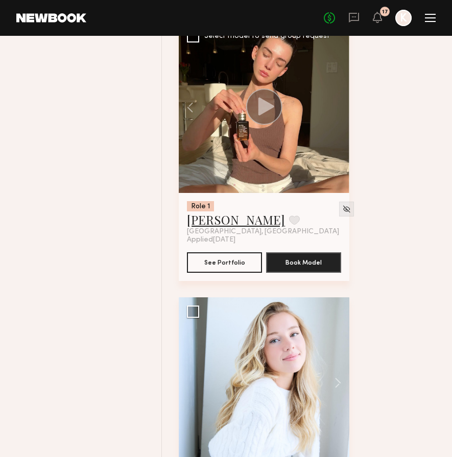
click at [212, 228] on link "[PERSON_NAME]" at bounding box center [236, 219] width 98 height 16
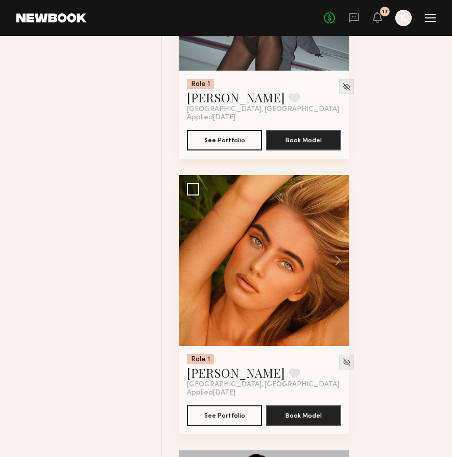
scroll to position [18446, 0]
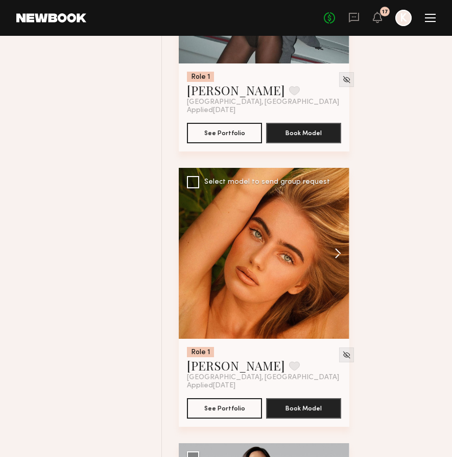
click at [337, 271] on button at bounding box center [333, 253] width 33 height 171
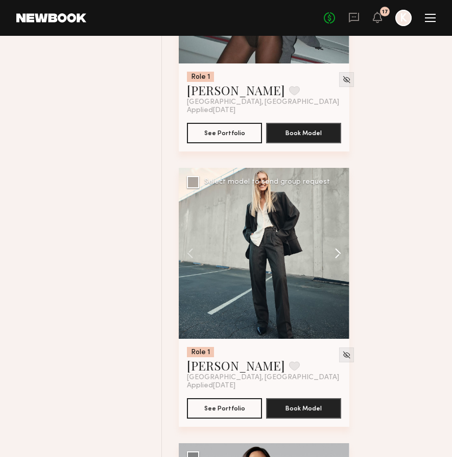
click at [337, 271] on button at bounding box center [333, 253] width 33 height 171
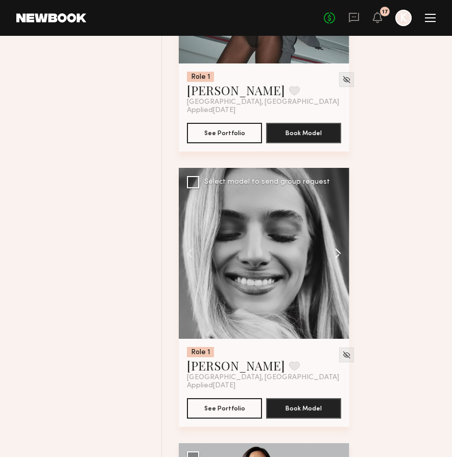
click at [337, 271] on button at bounding box center [333, 253] width 33 height 171
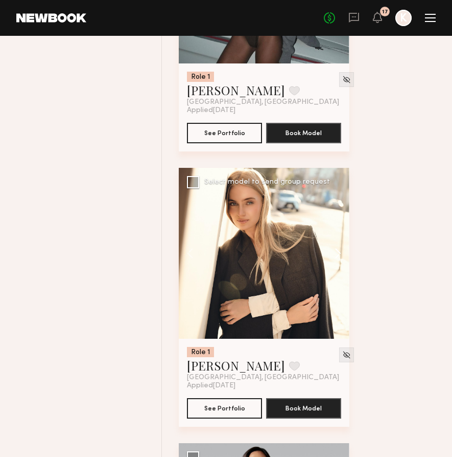
click at [337, 271] on button at bounding box center [333, 253] width 33 height 171
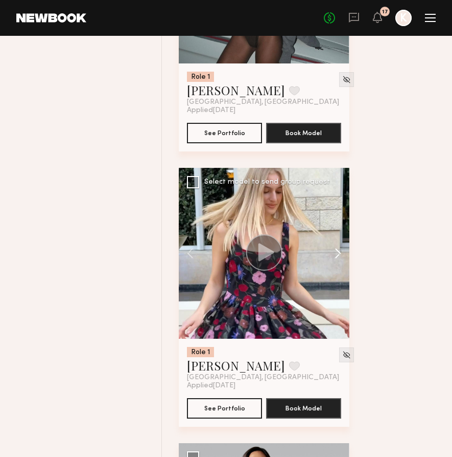
click at [337, 271] on button at bounding box center [333, 253] width 33 height 171
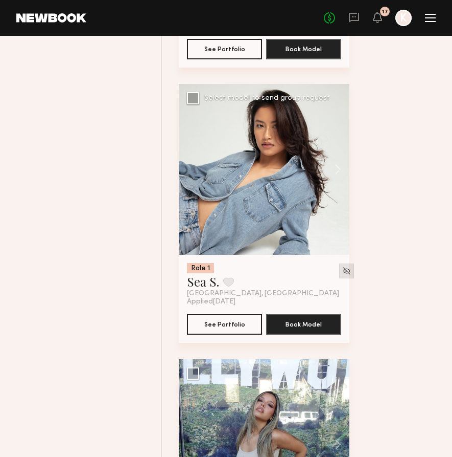
scroll to position [20377, 0]
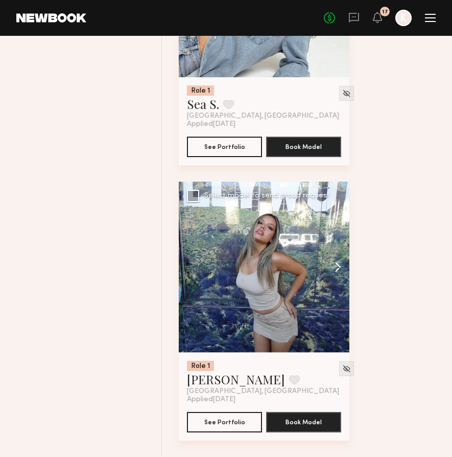
click at [339, 267] on button at bounding box center [333, 266] width 33 height 171
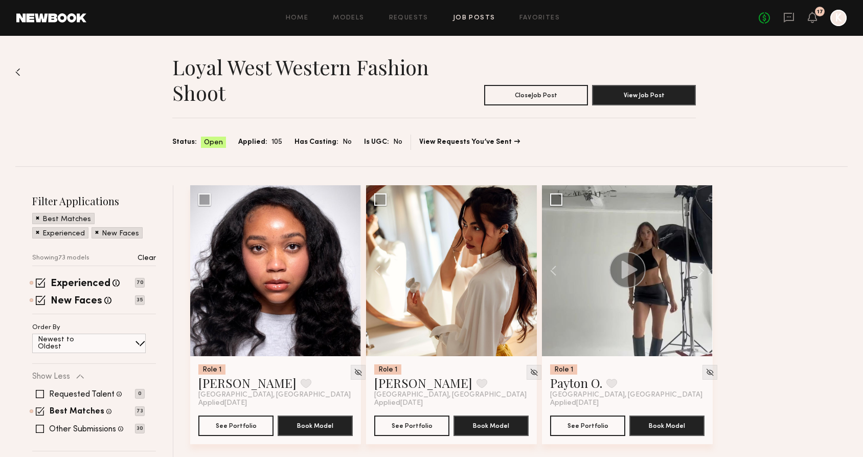
scroll to position [1708, 0]
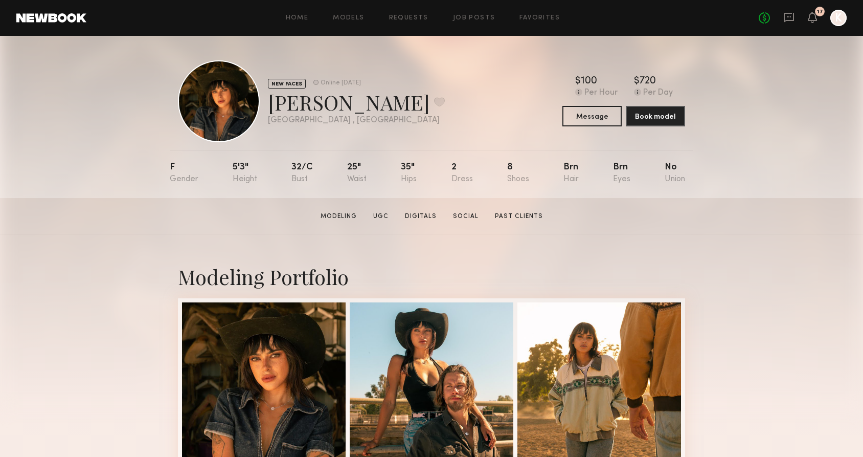
click at [325, 104] on div "Devanna T. Favorite" at bounding box center [356, 101] width 177 height 27
copy div "Devanna"
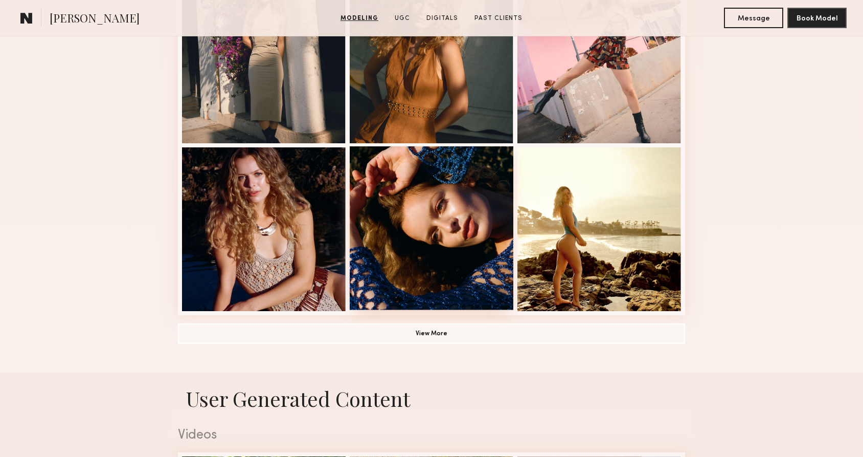
scroll to position [662, 0]
